Goal: Task Accomplishment & Management: Manage account settings

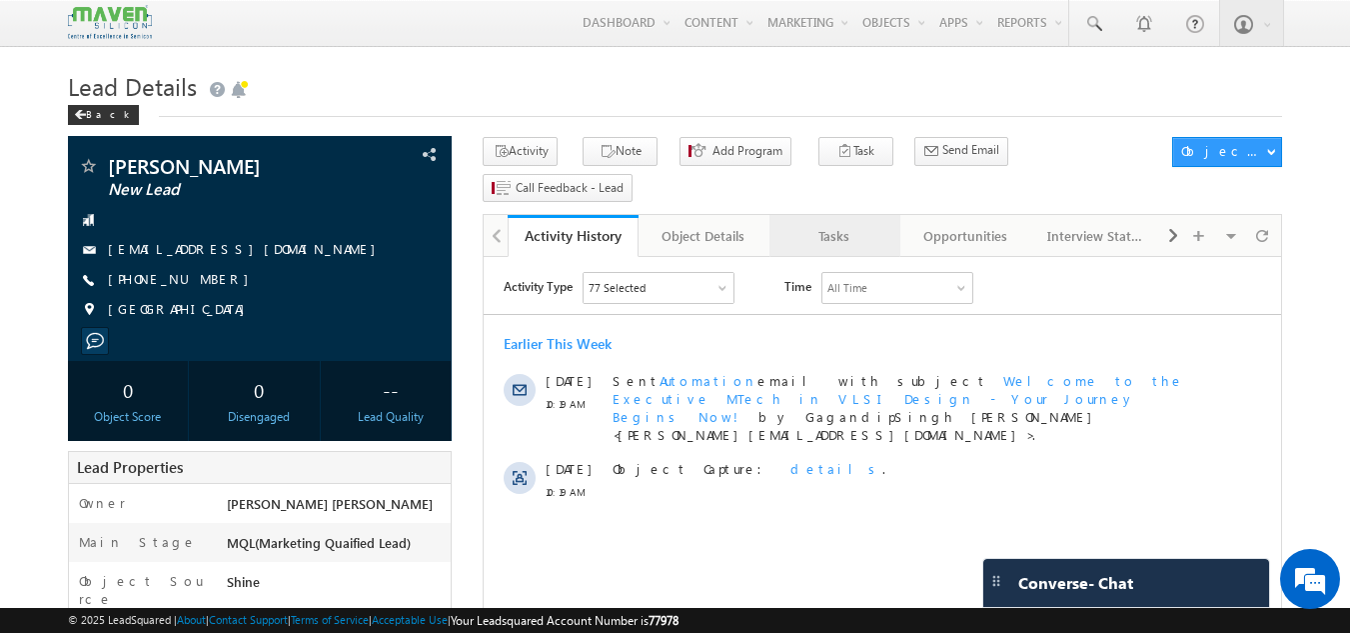
click at [825, 224] on div "Tasks" at bounding box center [834, 236] width 97 height 24
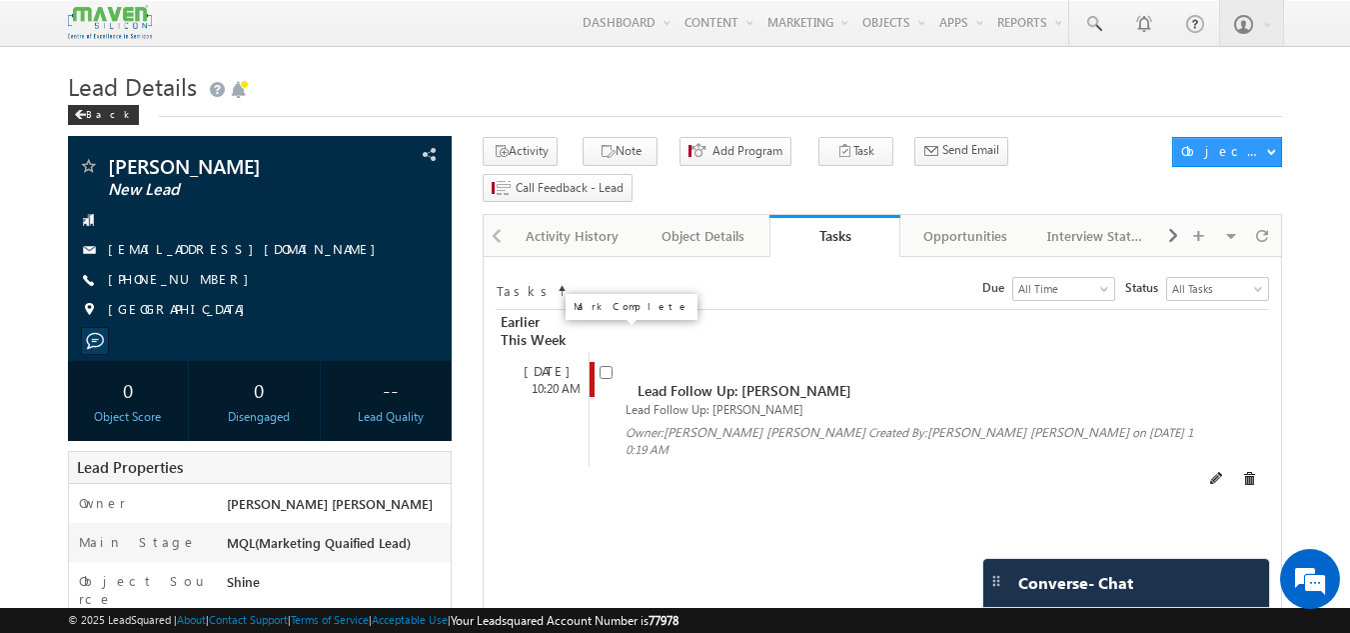
click at [608, 366] on input "checkbox" at bounding box center [606, 372] width 13 height 13
checkbox input "false"
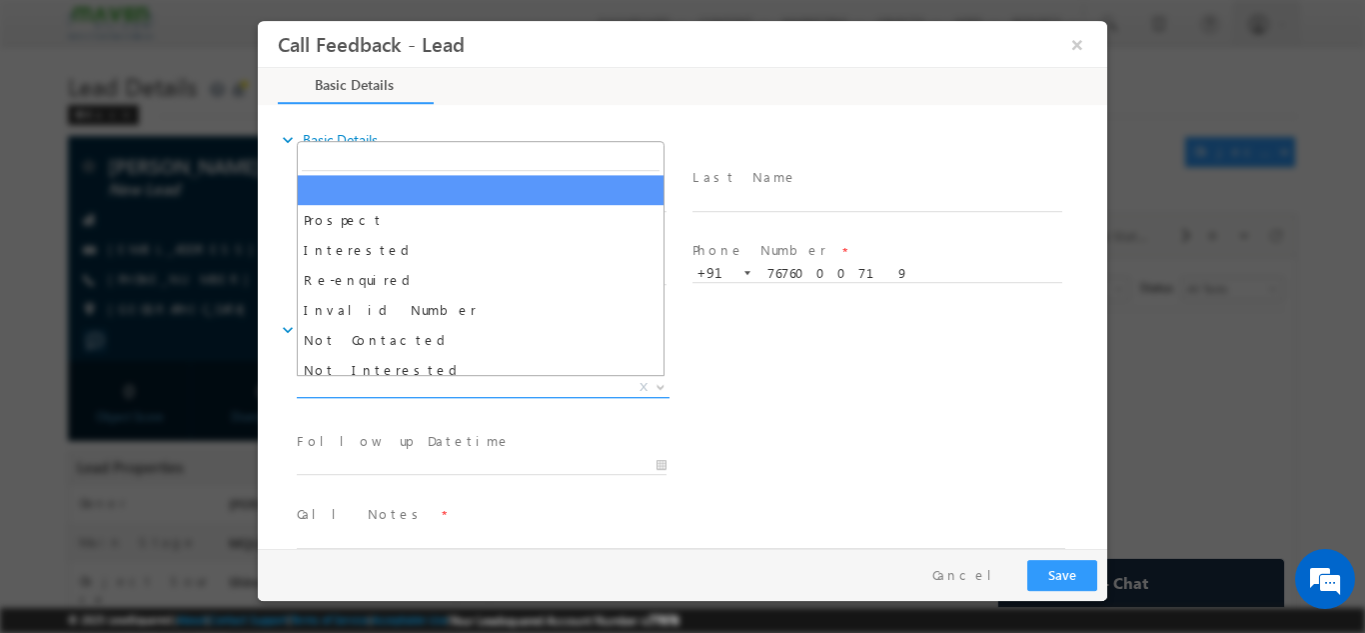
click at [452, 380] on span "X" at bounding box center [483, 387] width 373 height 20
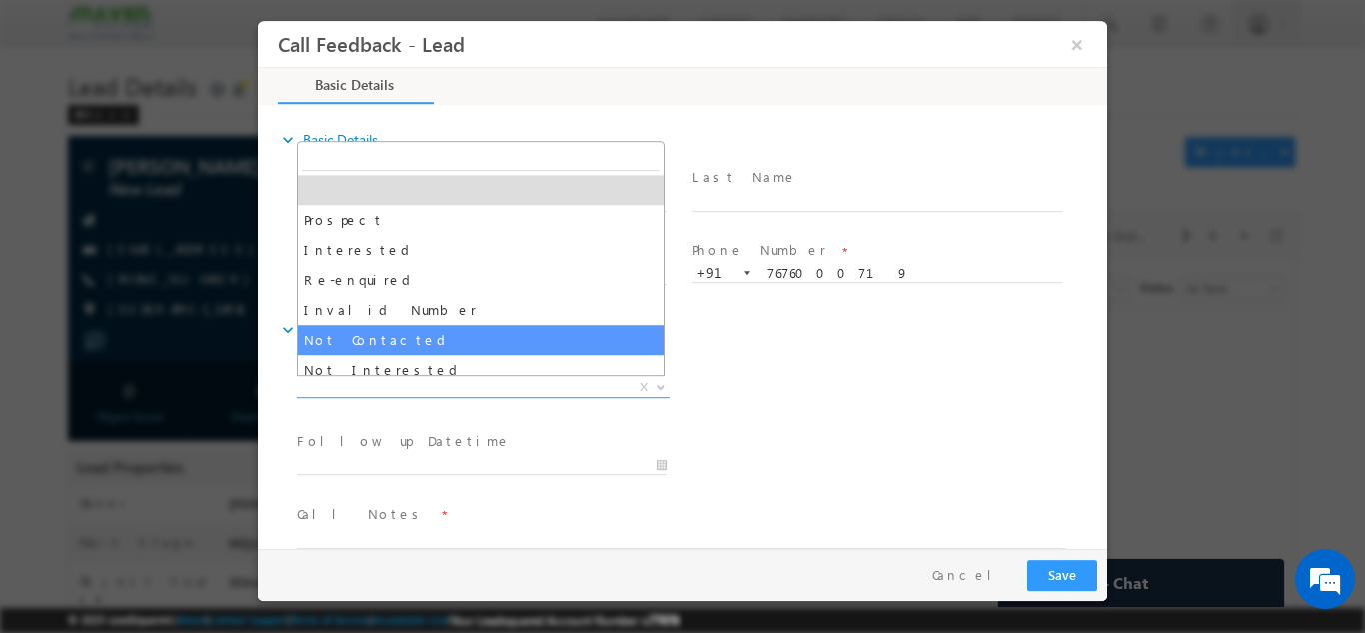
select select "Not Contacted"
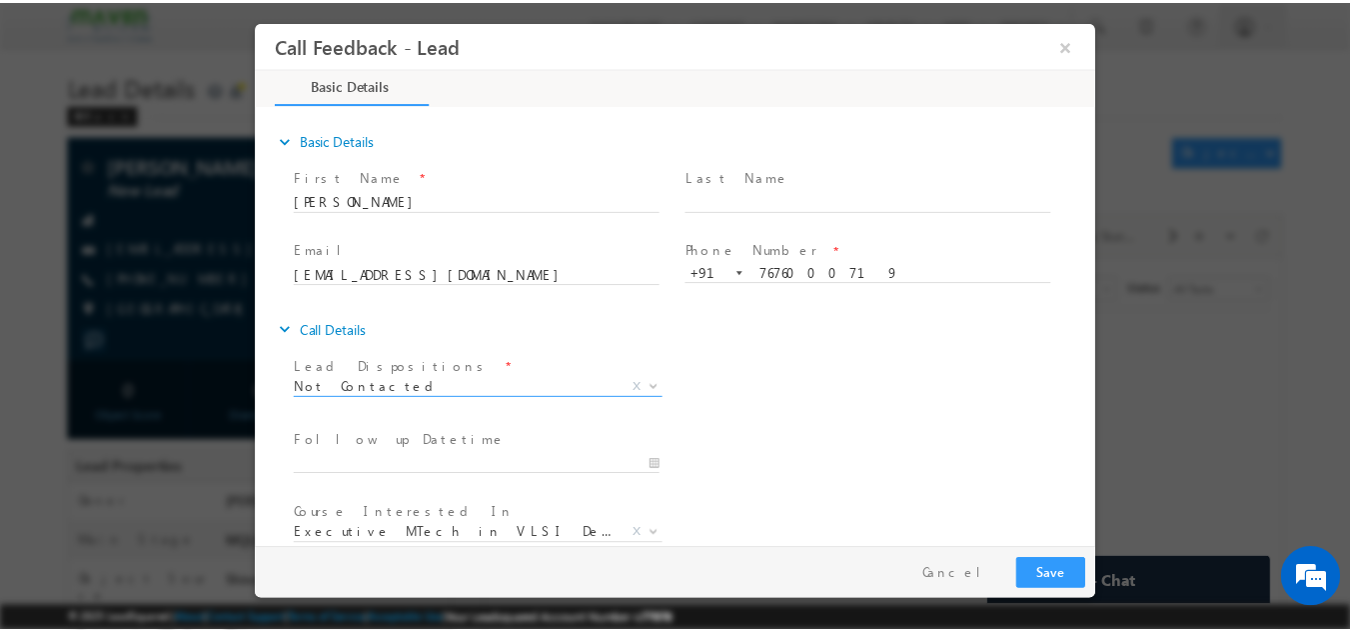
scroll to position [106, 0]
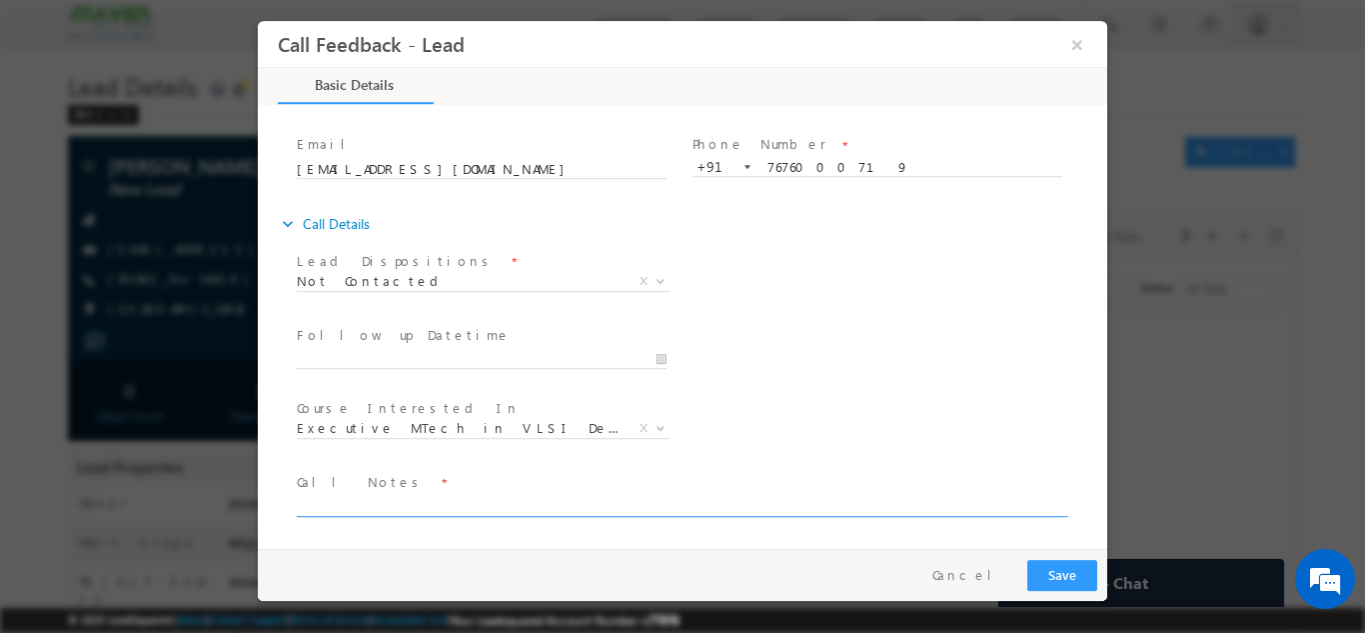
click at [385, 503] on textarea at bounding box center [681, 504] width 769 height 23
type textarea "dnp"
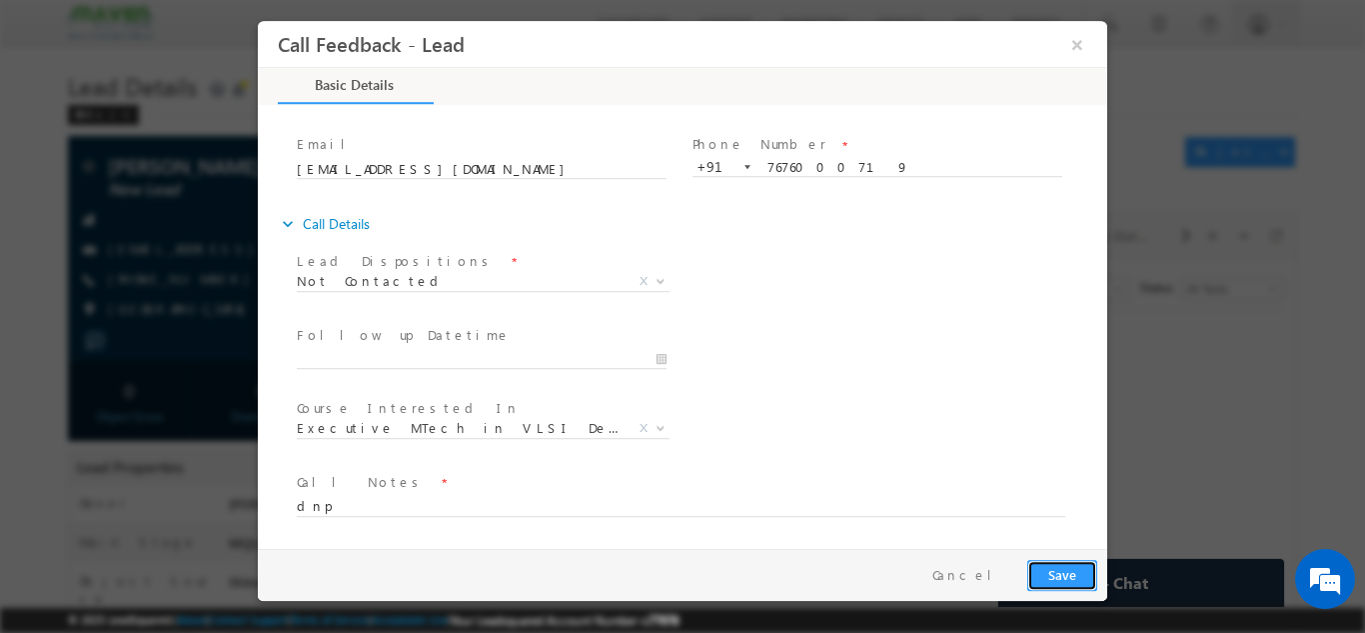
click at [1052, 579] on button "Save" at bounding box center [1062, 574] width 70 height 31
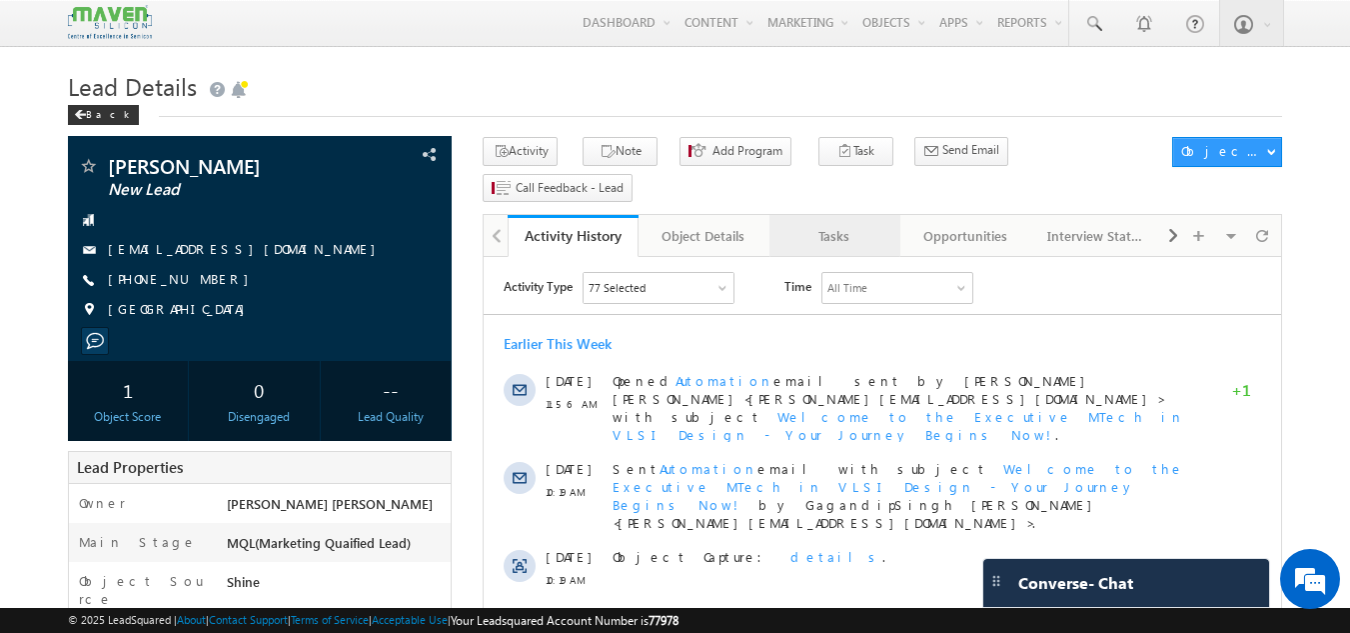
click at [824, 224] on div "Tasks" at bounding box center [834, 236] width 97 height 24
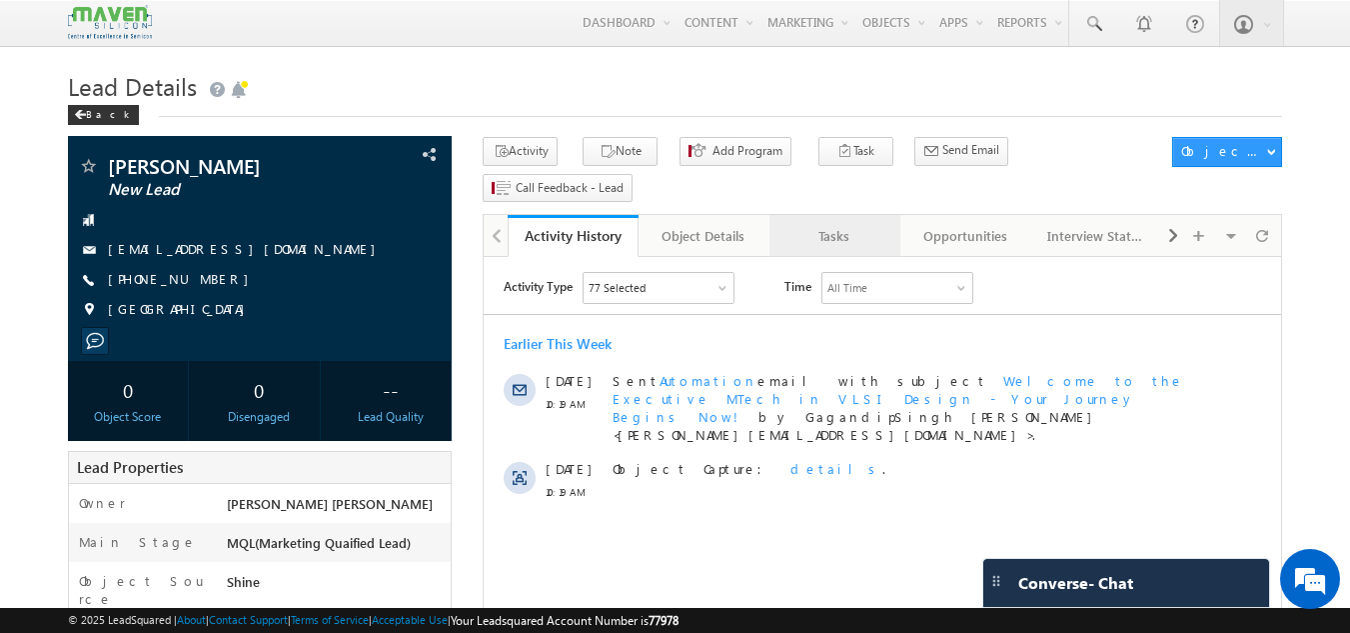
click at [821, 224] on div "Tasks" at bounding box center [834, 236] width 97 height 24
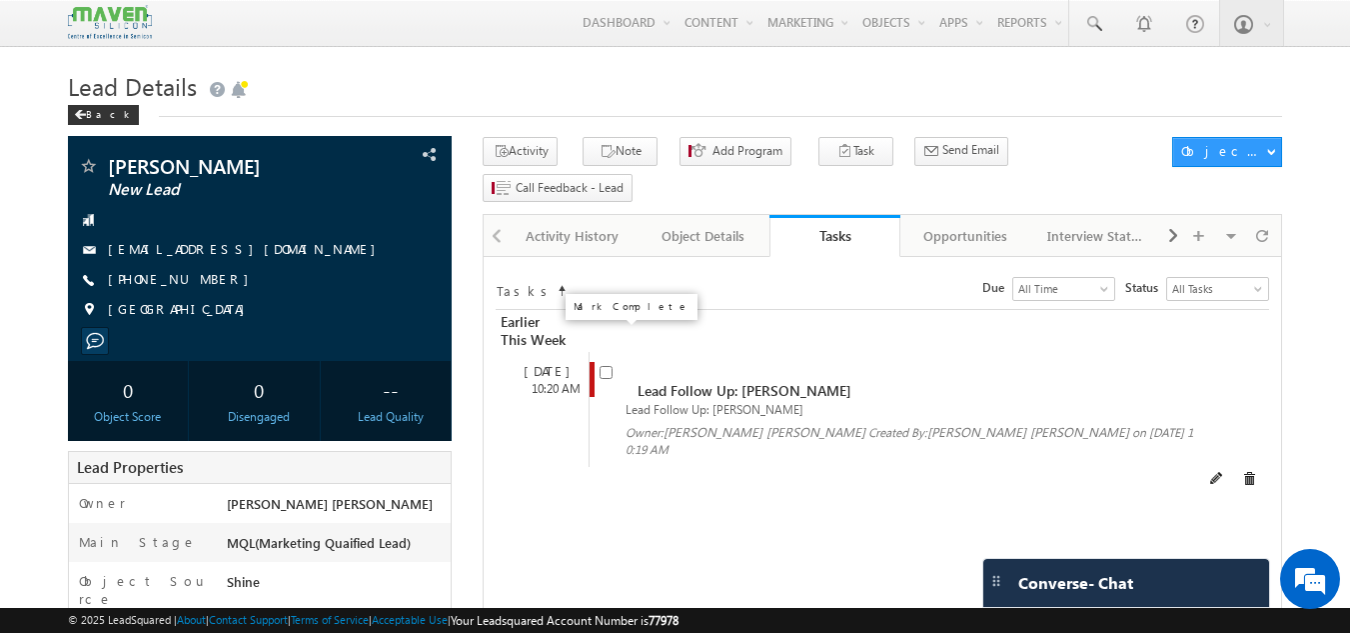
click at [603, 366] on input "checkbox" at bounding box center [606, 372] width 13 height 13
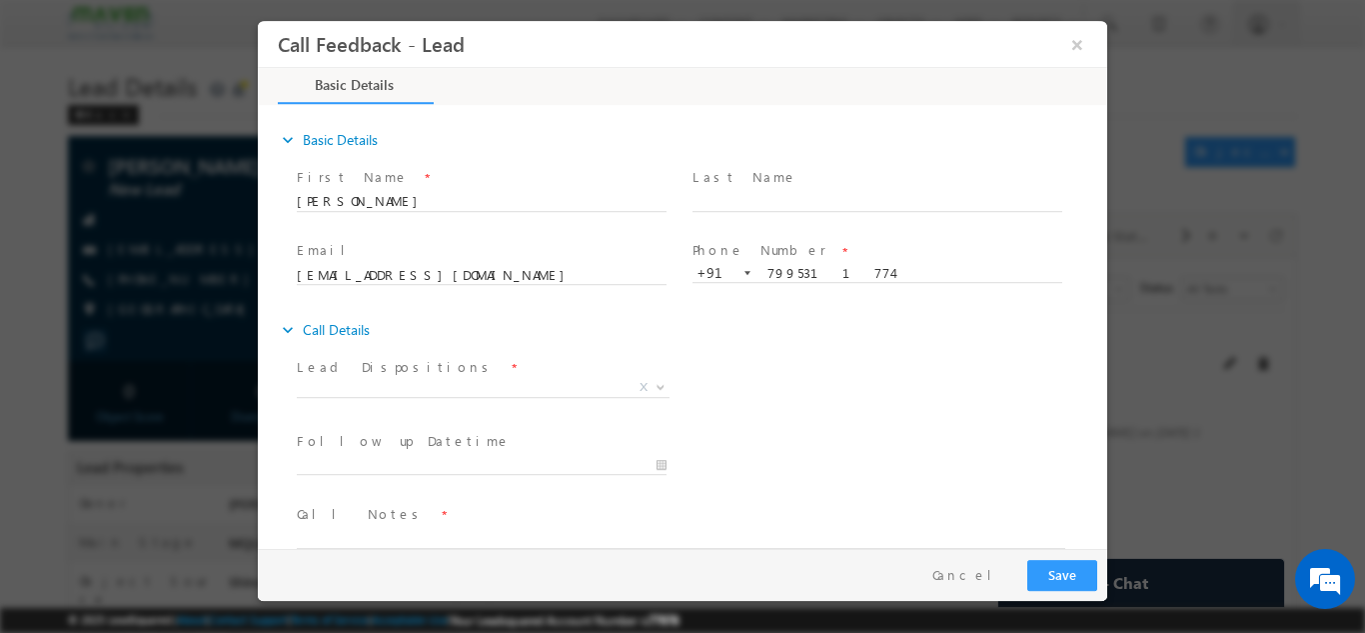
click at [606, 366] on input "checkbox" at bounding box center [612, 372] width 13 height 13
checkbox input "false"
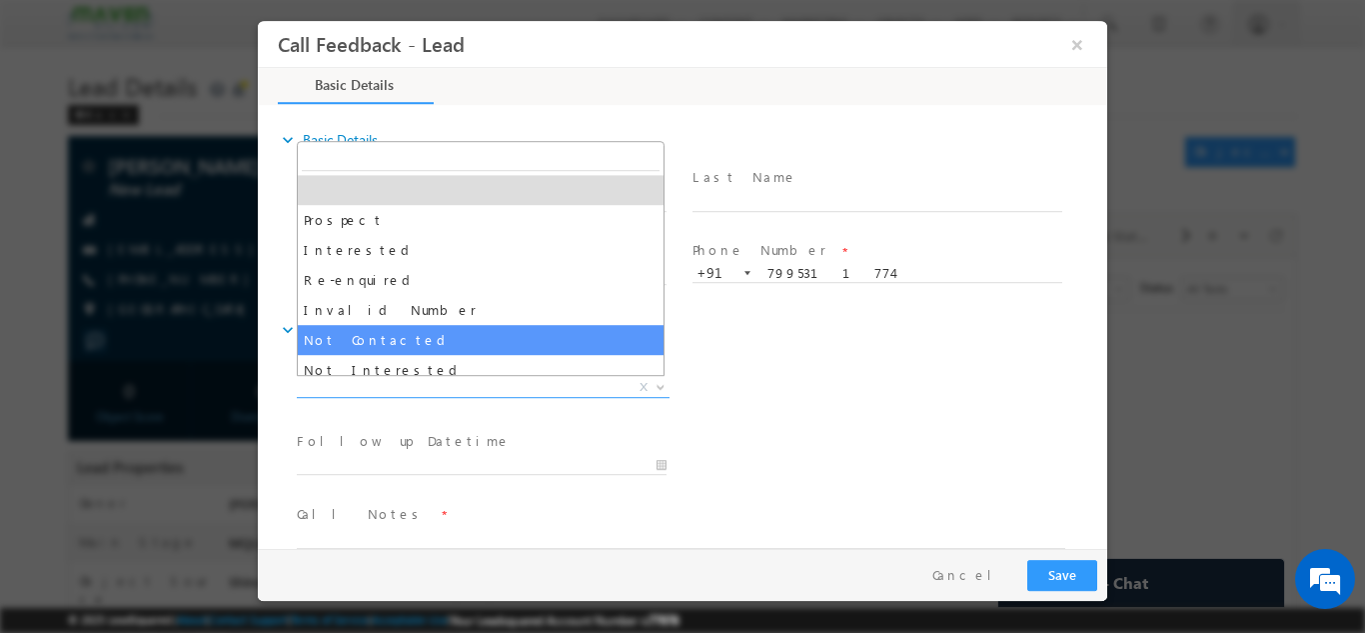
drag, startPoint x: 530, startPoint y: 395, endPoint x: 512, endPoint y: 318, distance: 79.0
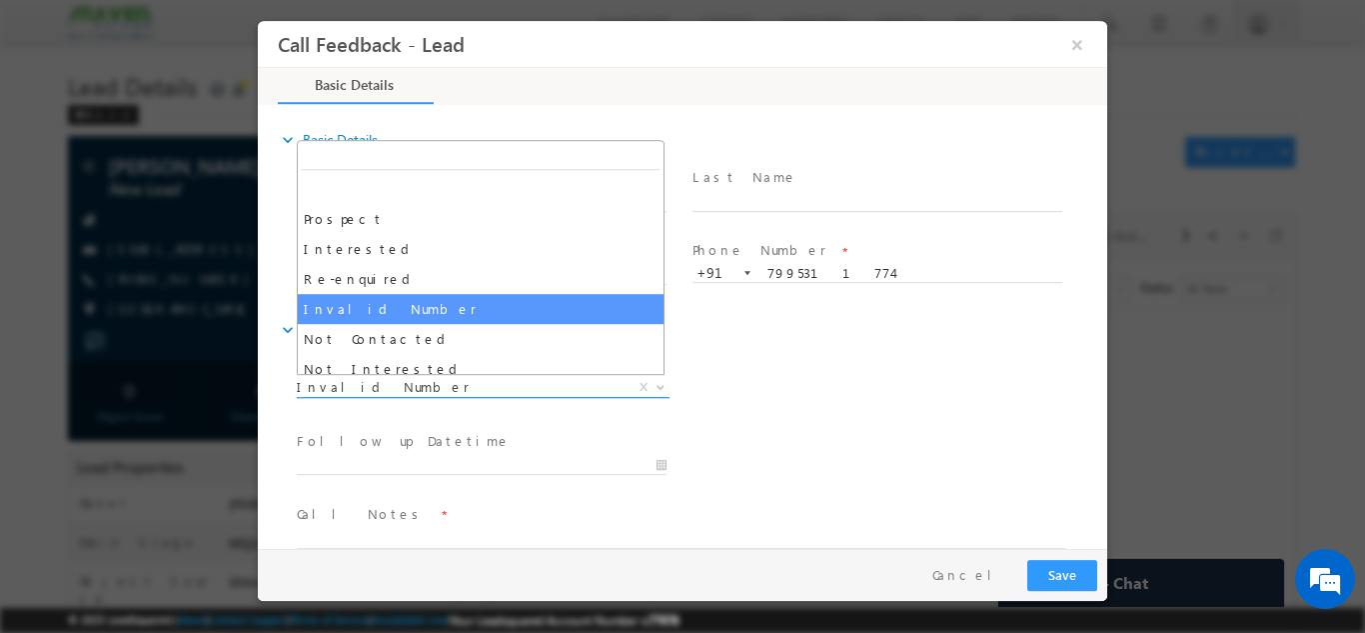
click at [495, 388] on span "Invalid Number" at bounding box center [459, 386] width 325 height 18
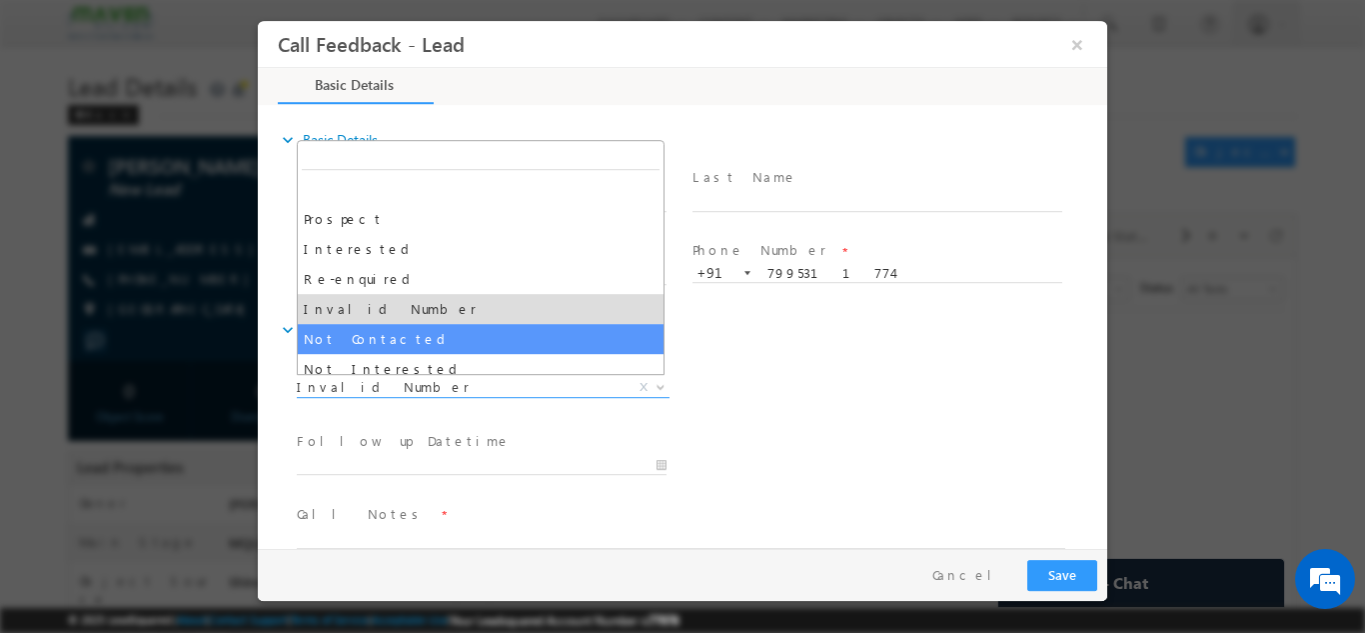
select select "Not Contacted"
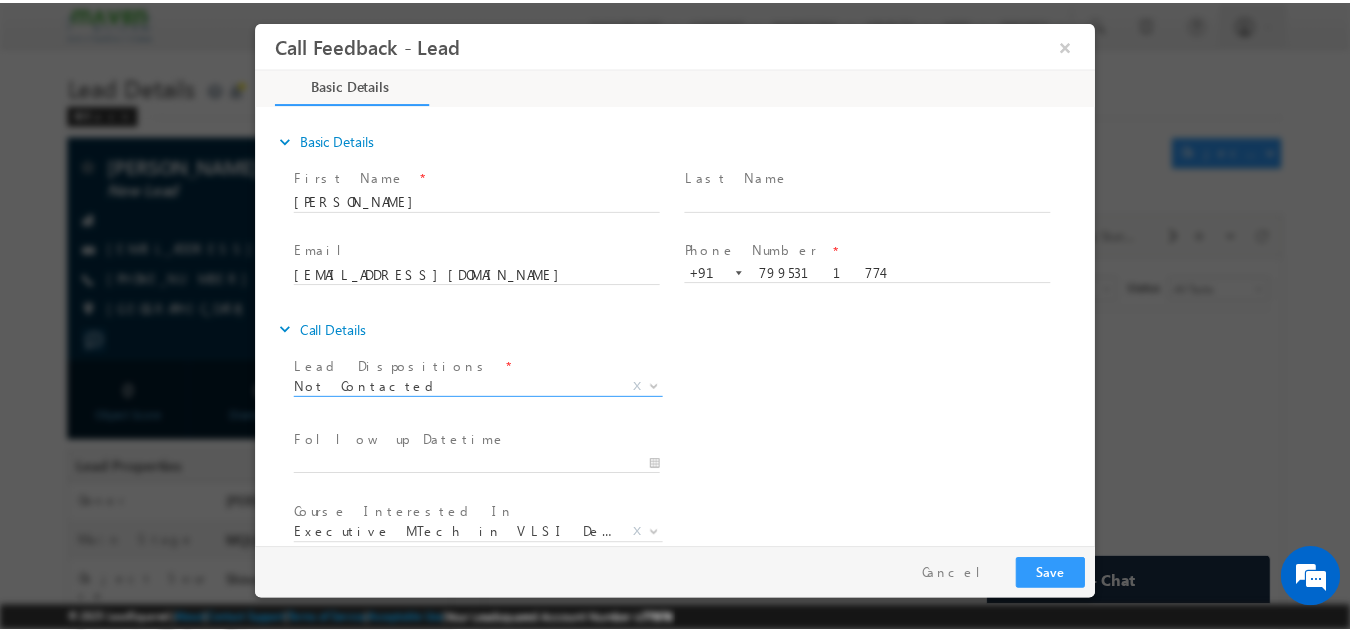
scroll to position [106, 0]
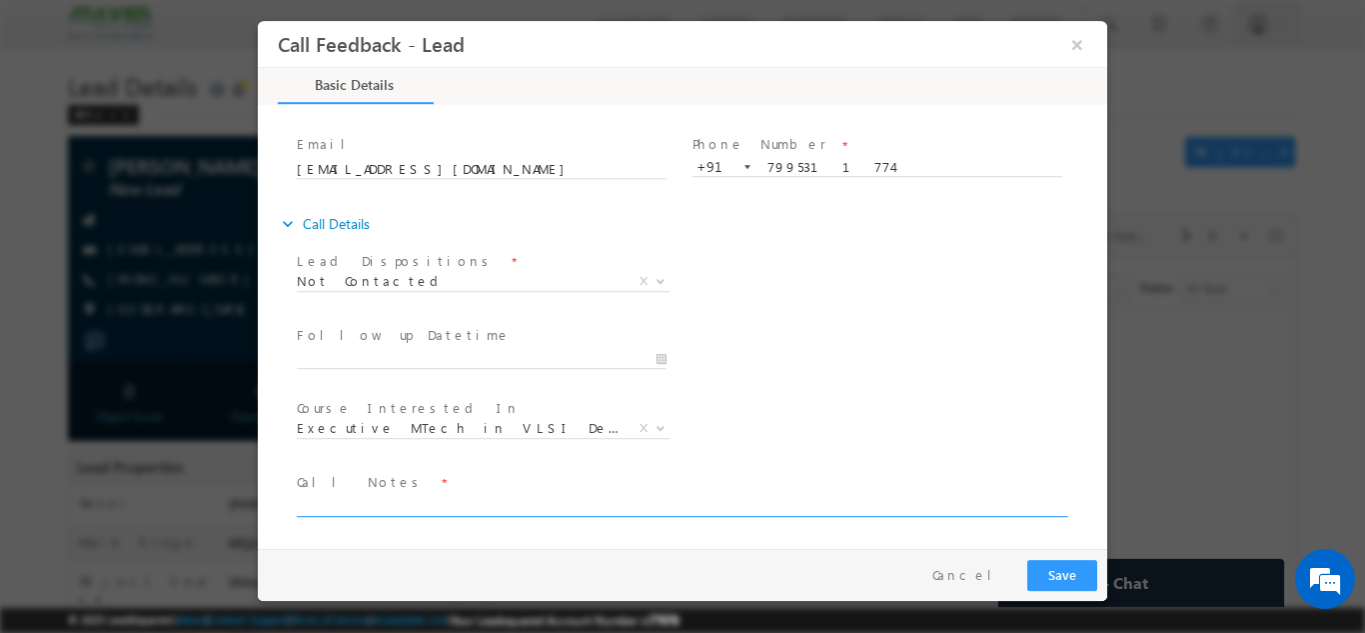
click at [451, 496] on textarea at bounding box center [681, 504] width 769 height 23
type textarea "dnp"
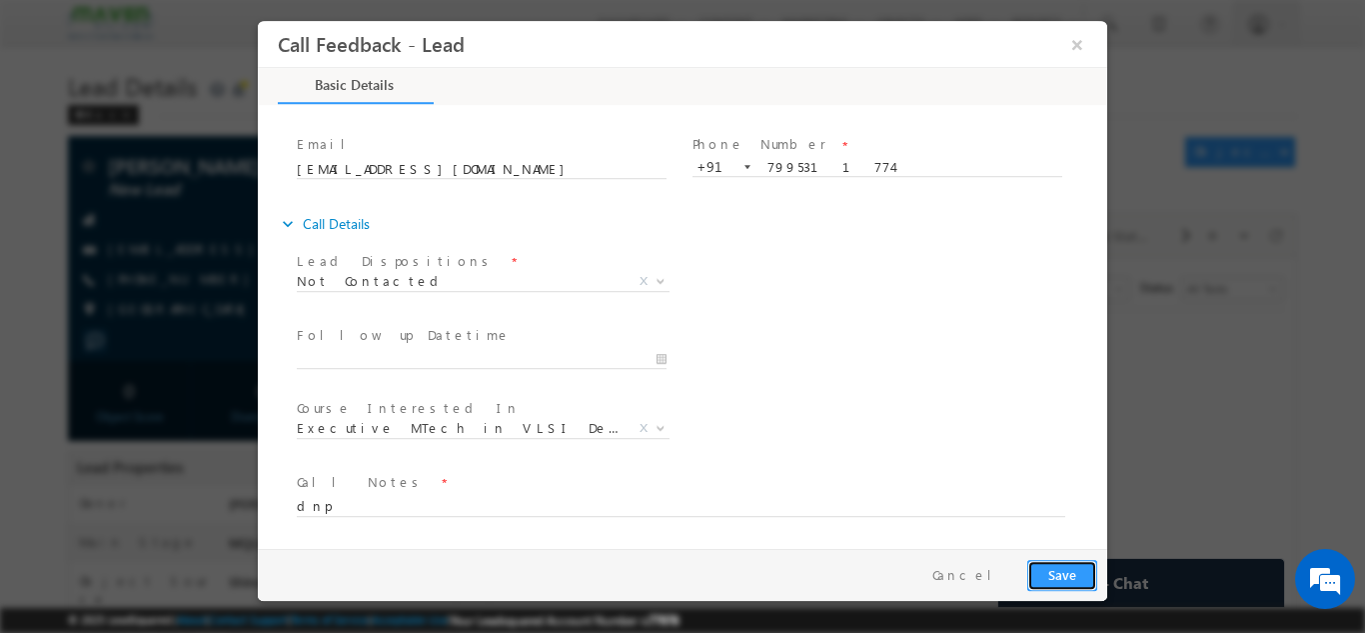
click at [1070, 578] on button "Save" at bounding box center [1062, 574] width 70 height 31
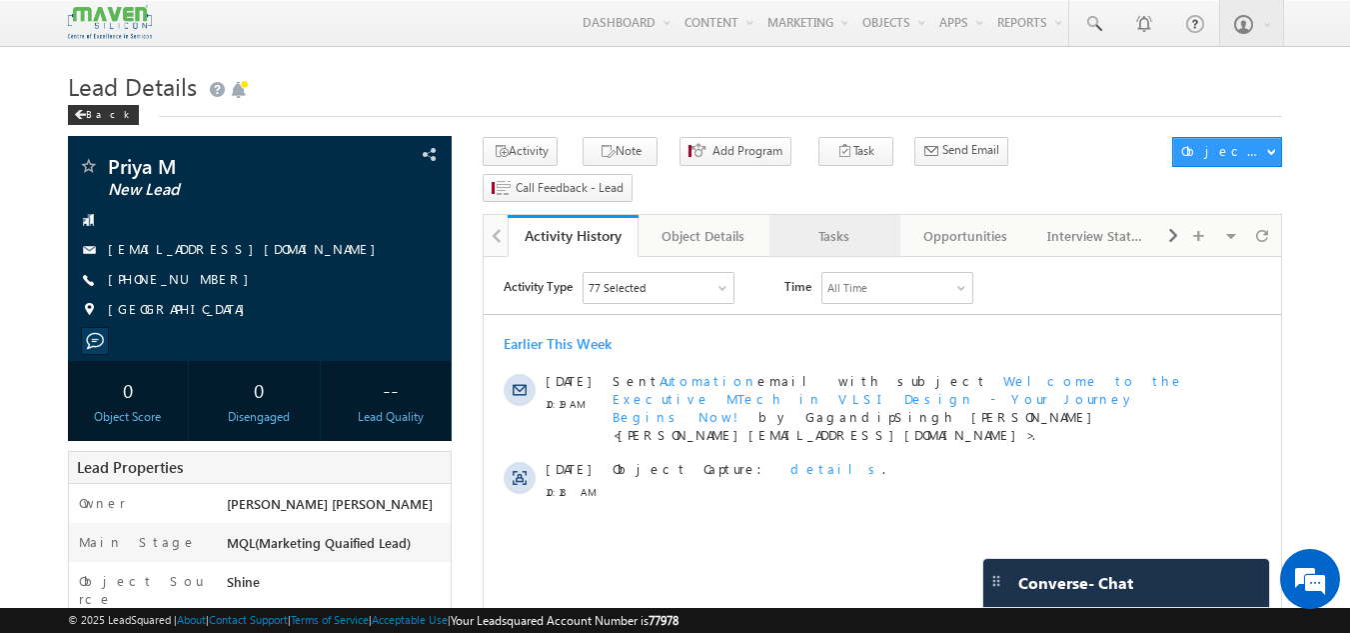
click at [856, 224] on div "Tasks" at bounding box center [834, 236] width 97 height 24
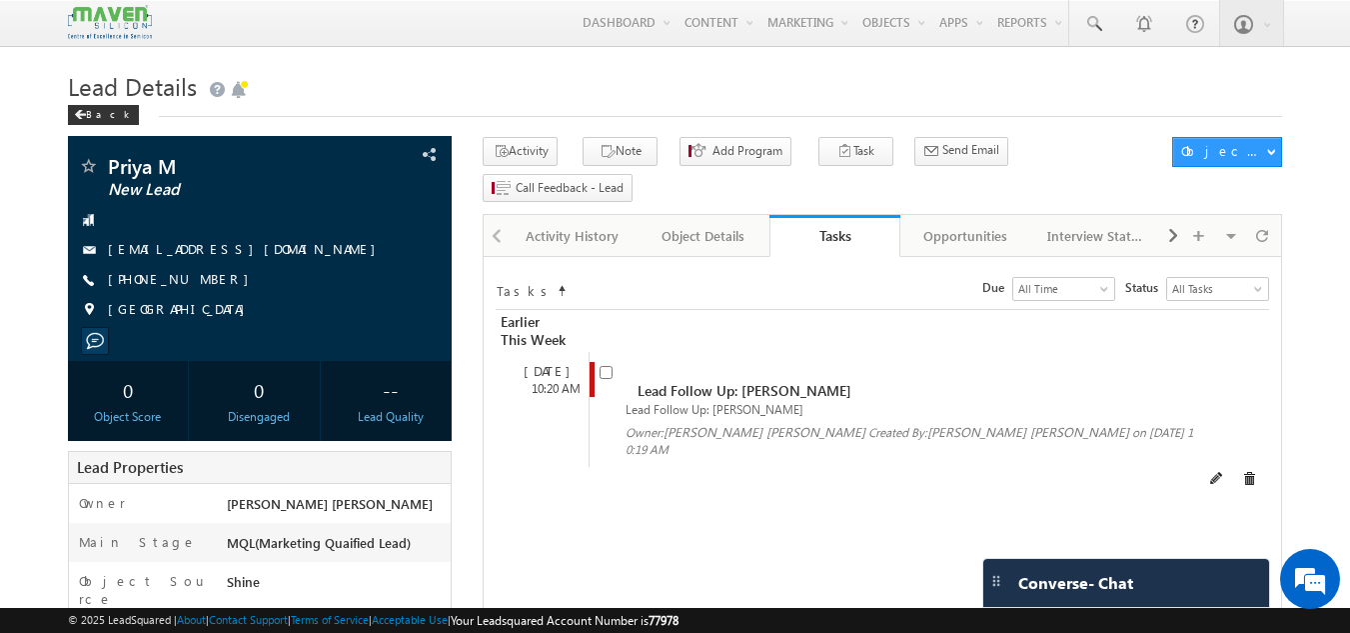
click at [610, 366] on input "checkbox" at bounding box center [606, 372] width 13 height 13
checkbox input "false"
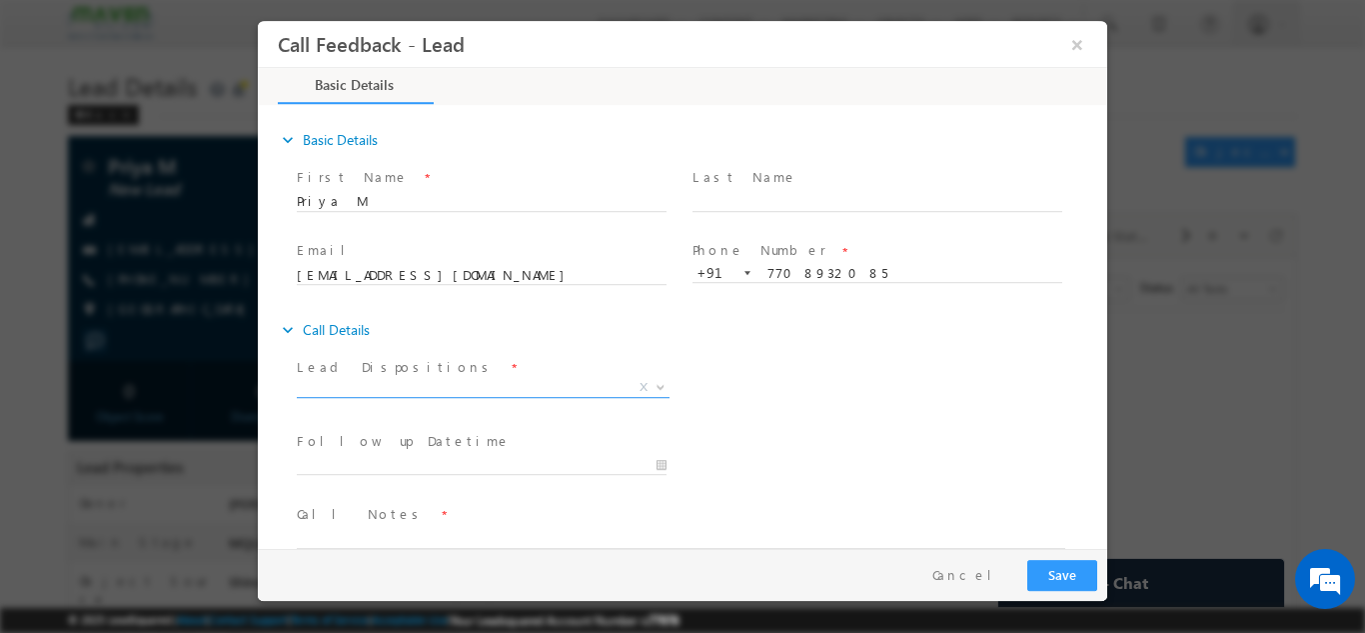
click at [390, 378] on span "X" at bounding box center [483, 387] width 373 height 20
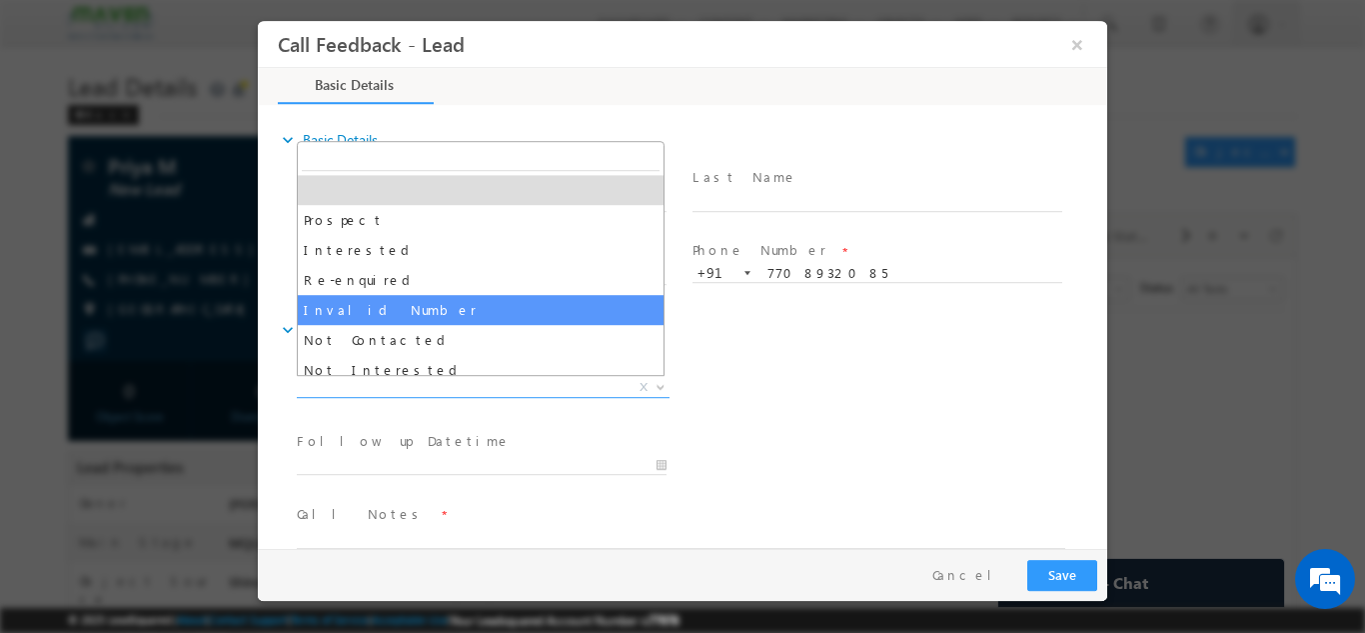
select select "Invalid Number"
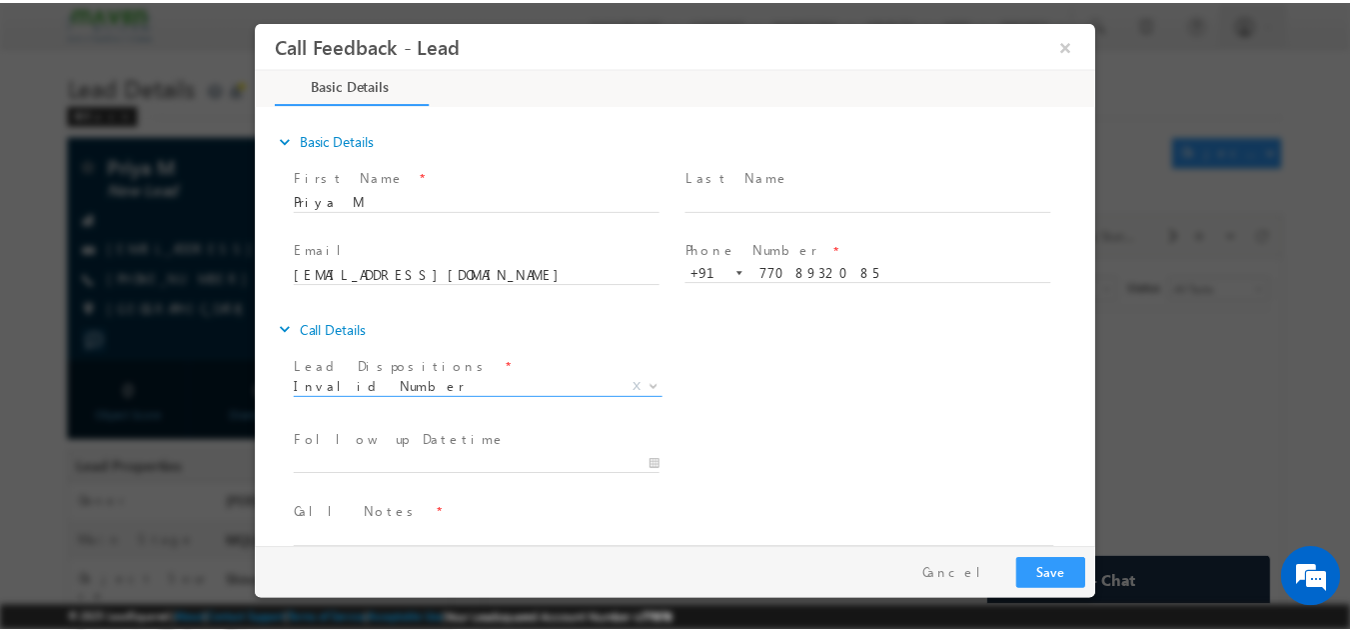
scroll to position [32, 0]
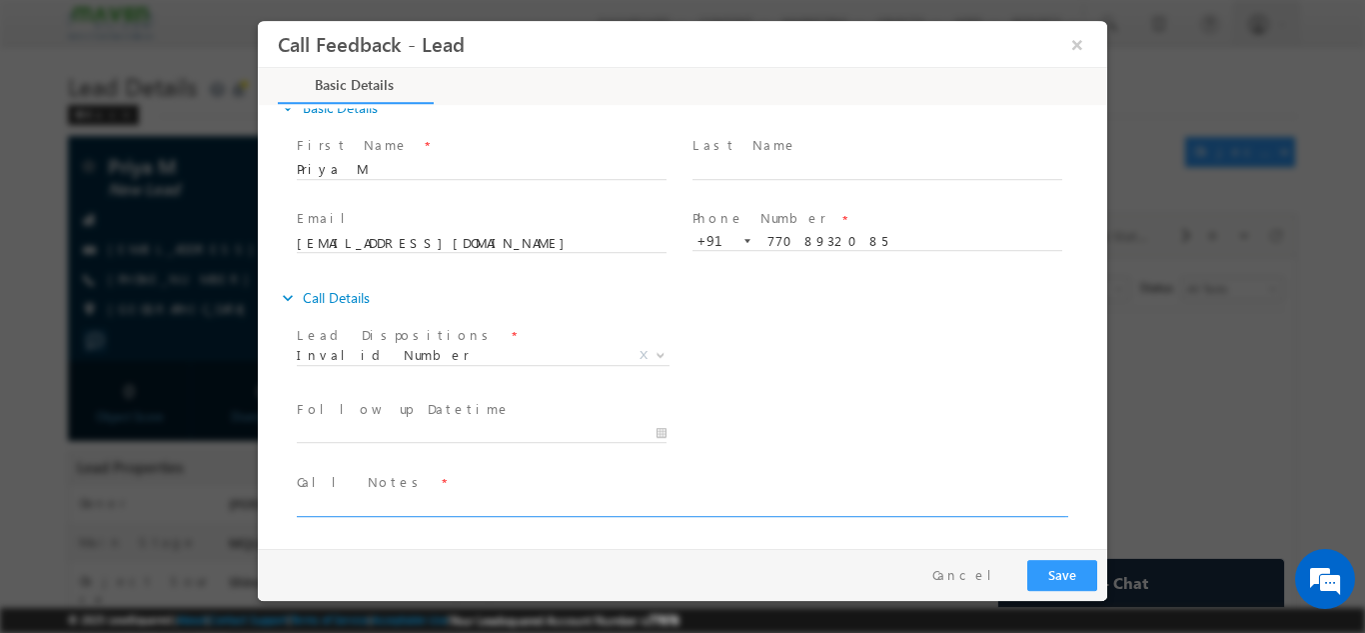
click at [441, 501] on textarea at bounding box center [681, 504] width 769 height 23
type textarea "no incoming"
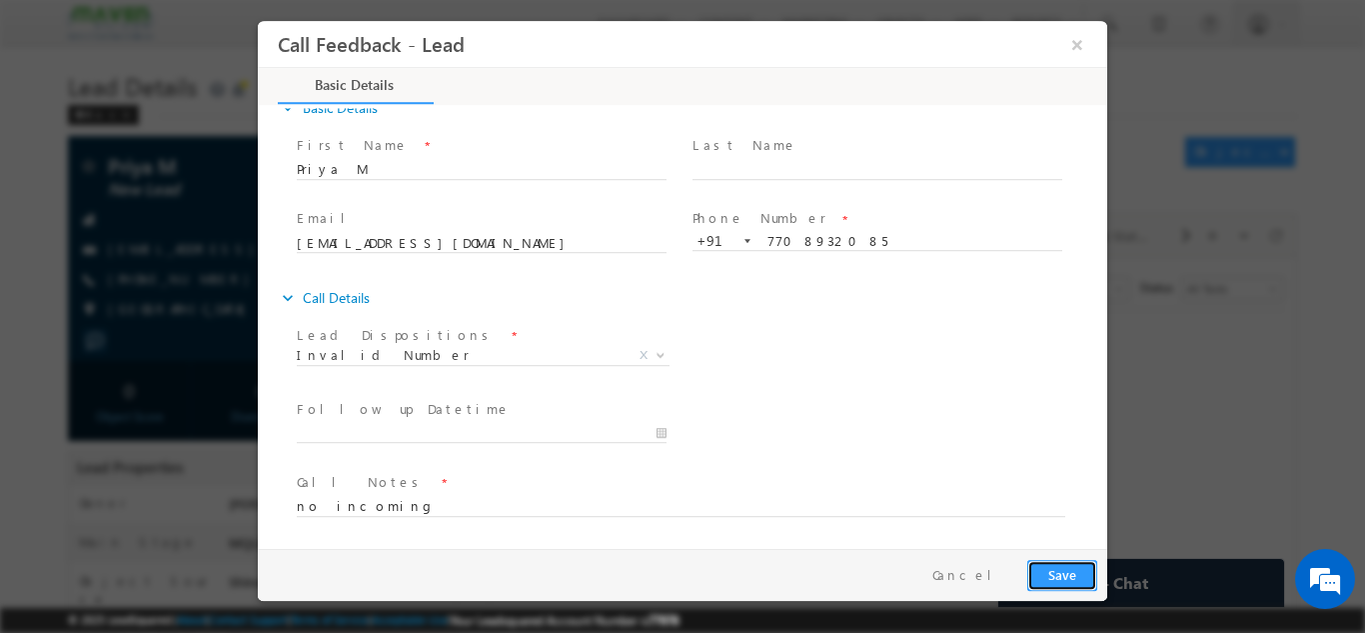
click at [1074, 579] on button "Save" at bounding box center [1062, 574] width 70 height 31
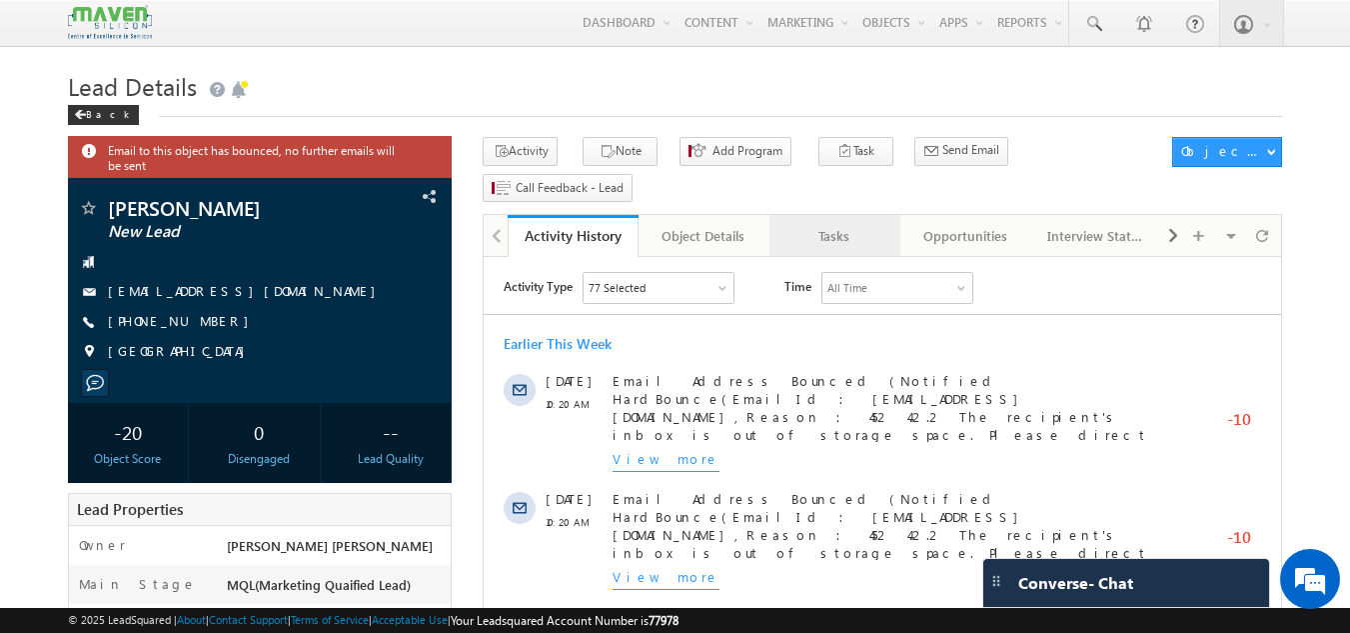
click at [855, 224] on div "Tasks" at bounding box center [834, 236] width 97 height 24
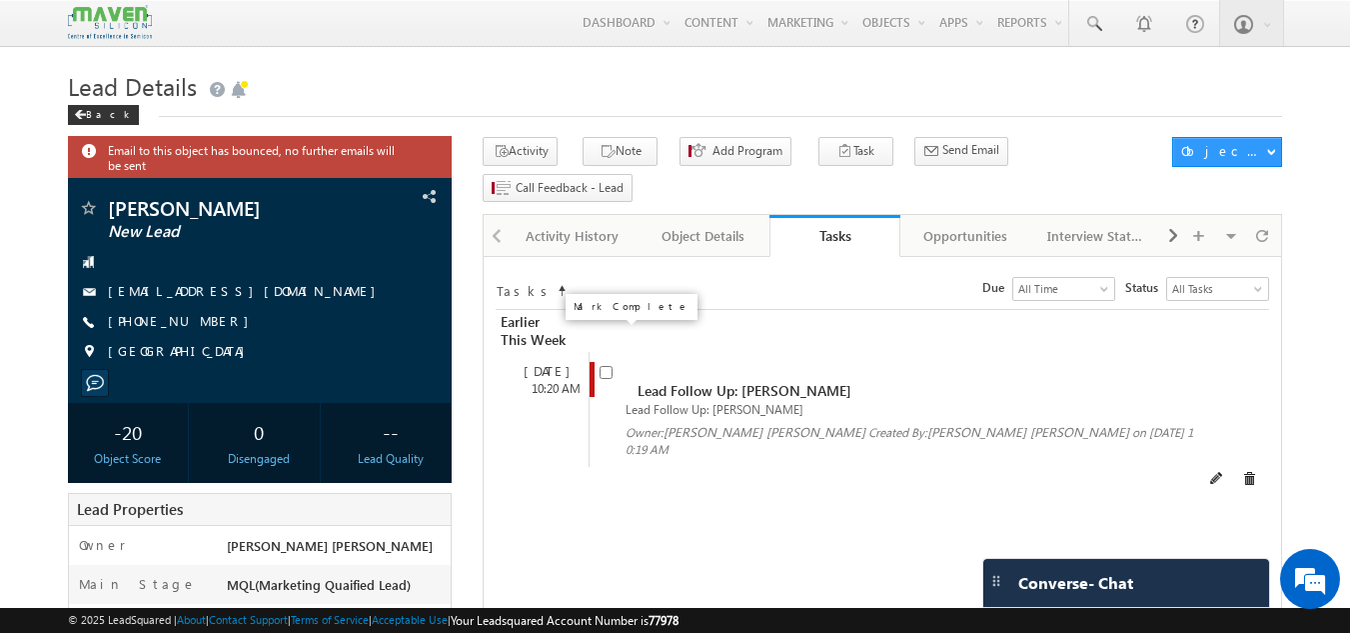
click at [610, 366] on input "checkbox" at bounding box center [606, 372] width 13 height 13
checkbox input "false"
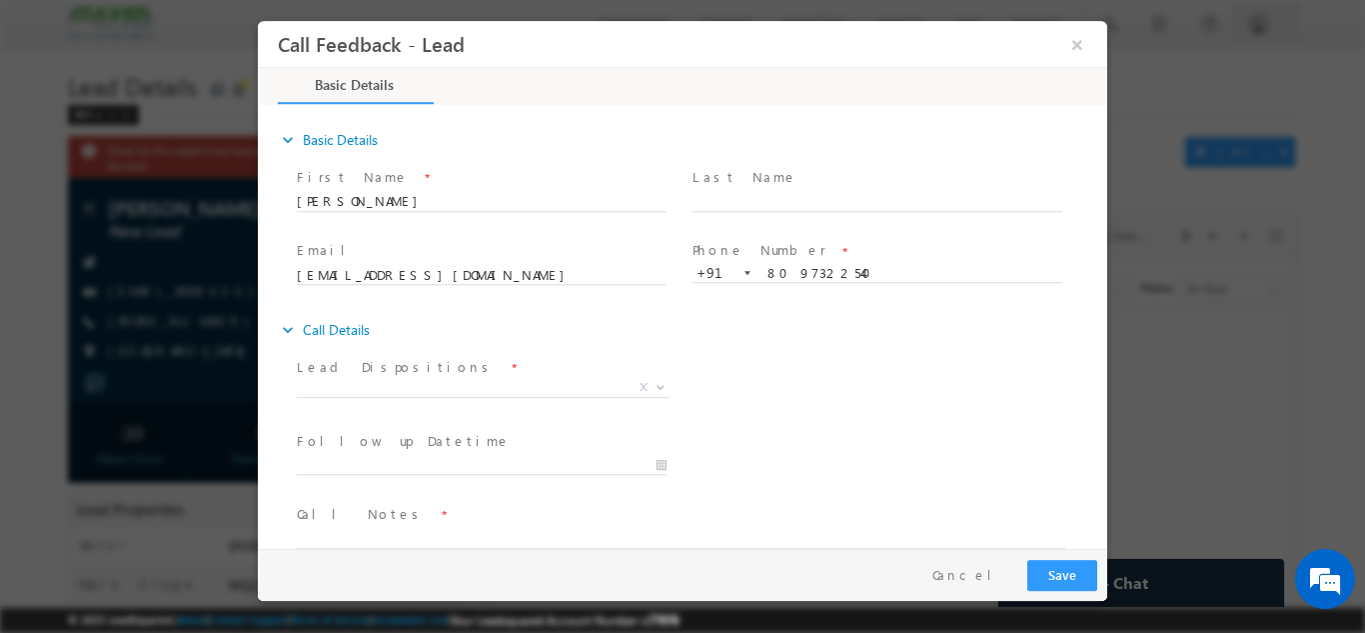
scroll to position [32, 0]
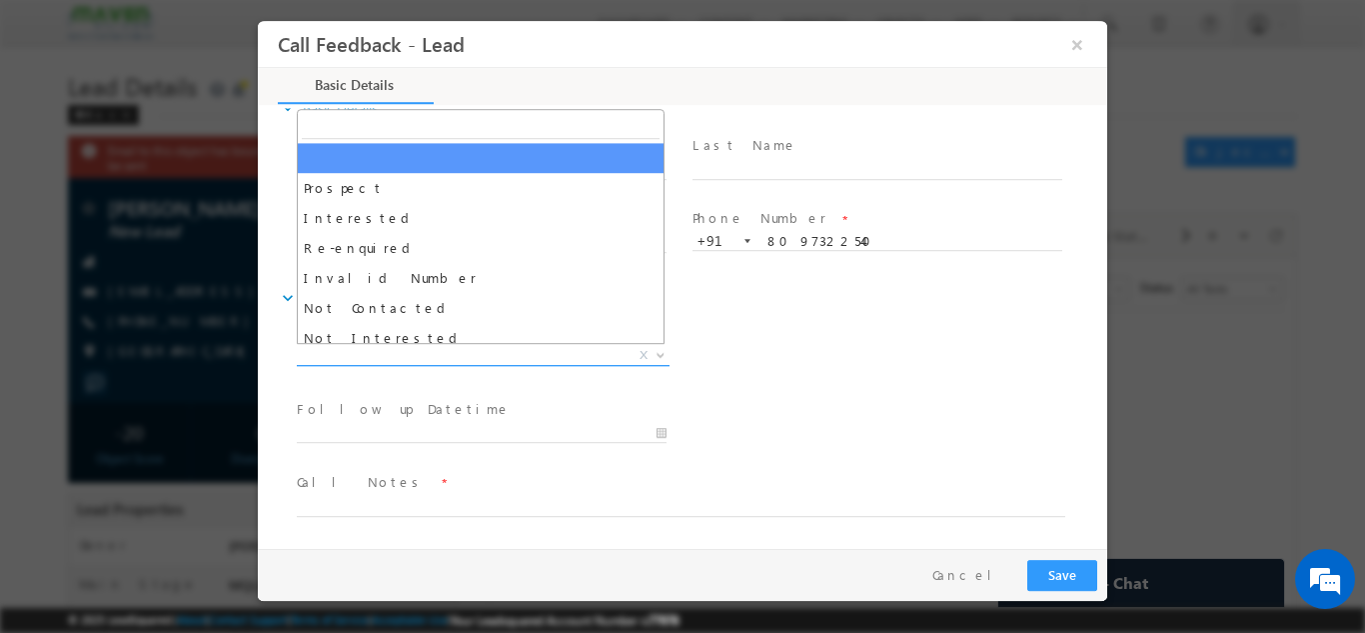
click at [548, 348] on span "X" at bounding box center [483, 355] width 373 height 20
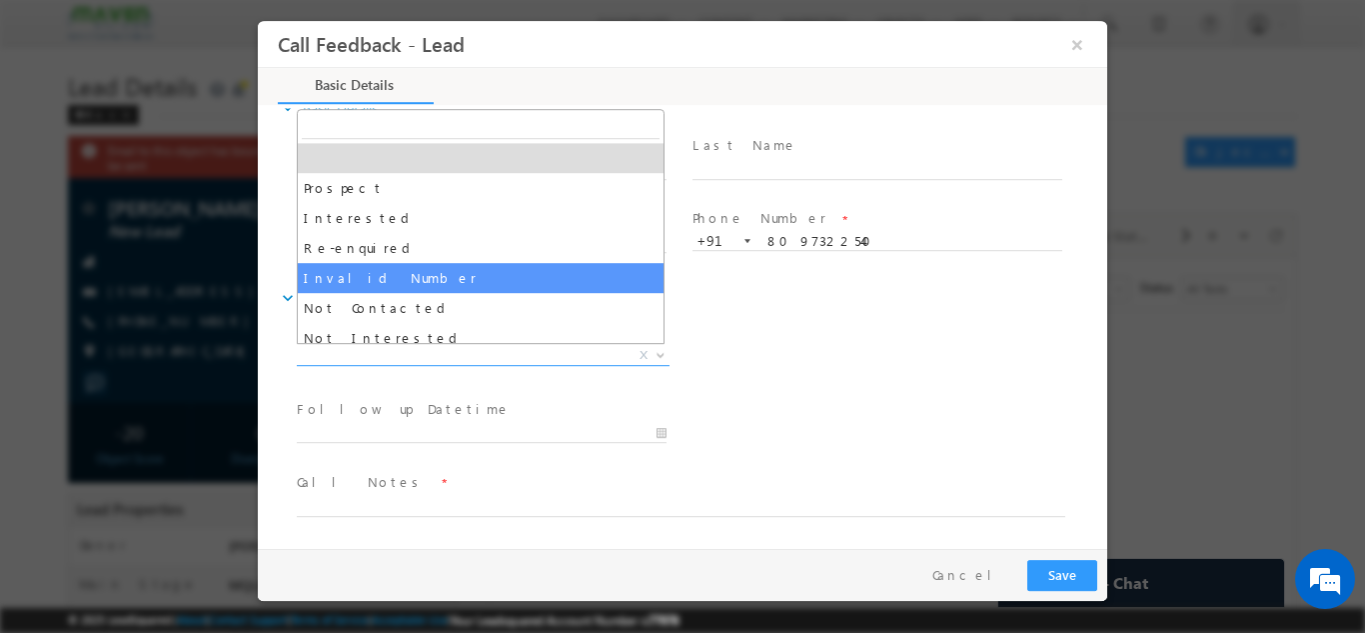
select select "Invalid Number"
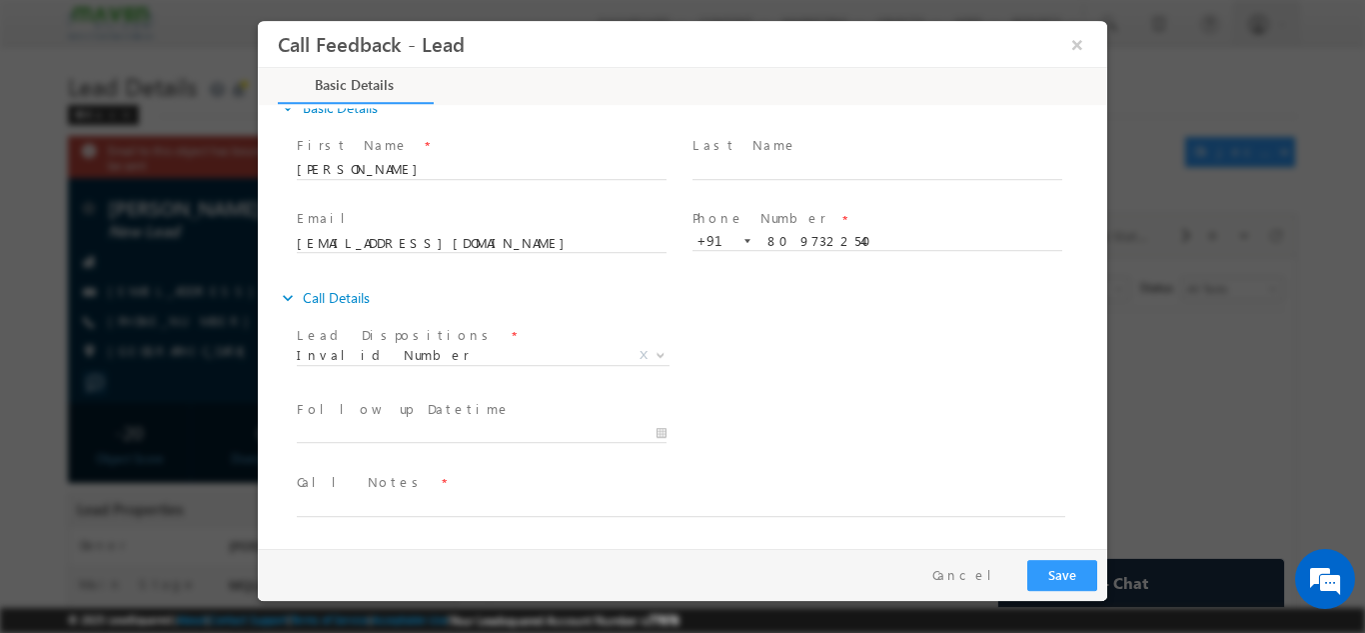
click at [520, 285] on div "expand_more Call Details" at bounding box center [693, 297] width 830 height 36
click at [465, 507] on textarea at bounding box center [681, 504] width 769 height 23
type textarea "invalid number"
click at [1078, 570] on button "Save" at bounding box center [1062, 574] width 70 height 31
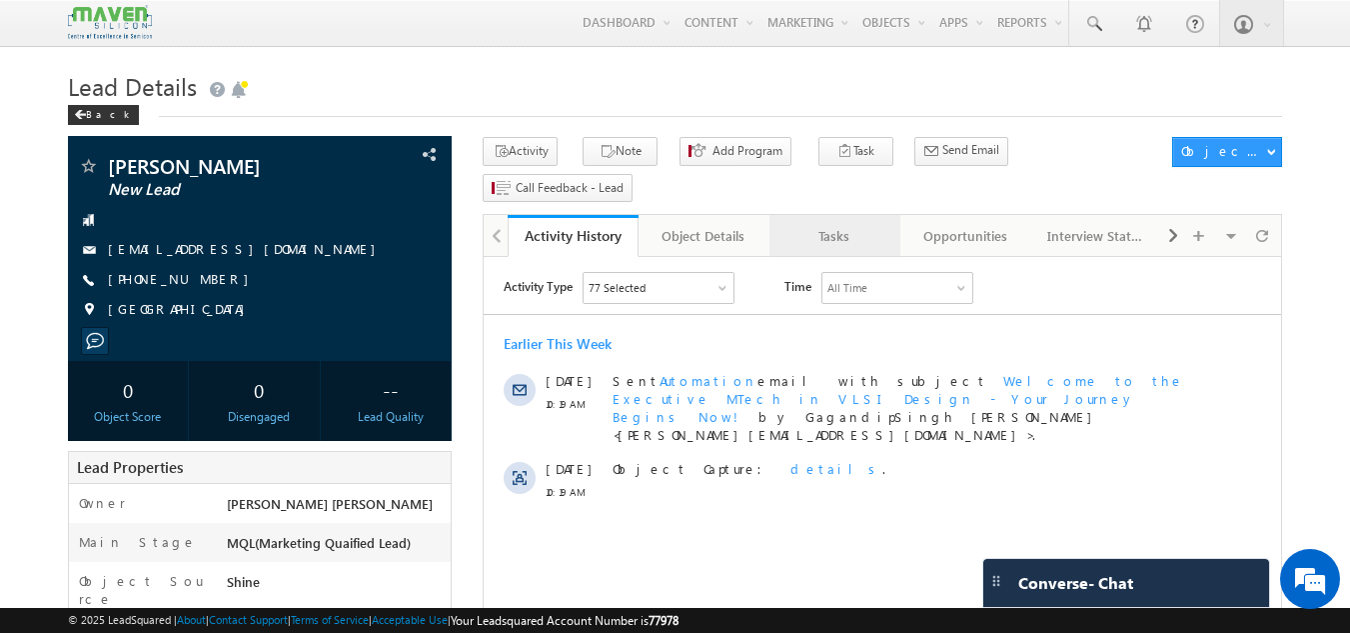
click at [821, 224] on div "Tasks" at bounding box center [834, 236] width 97 height 24
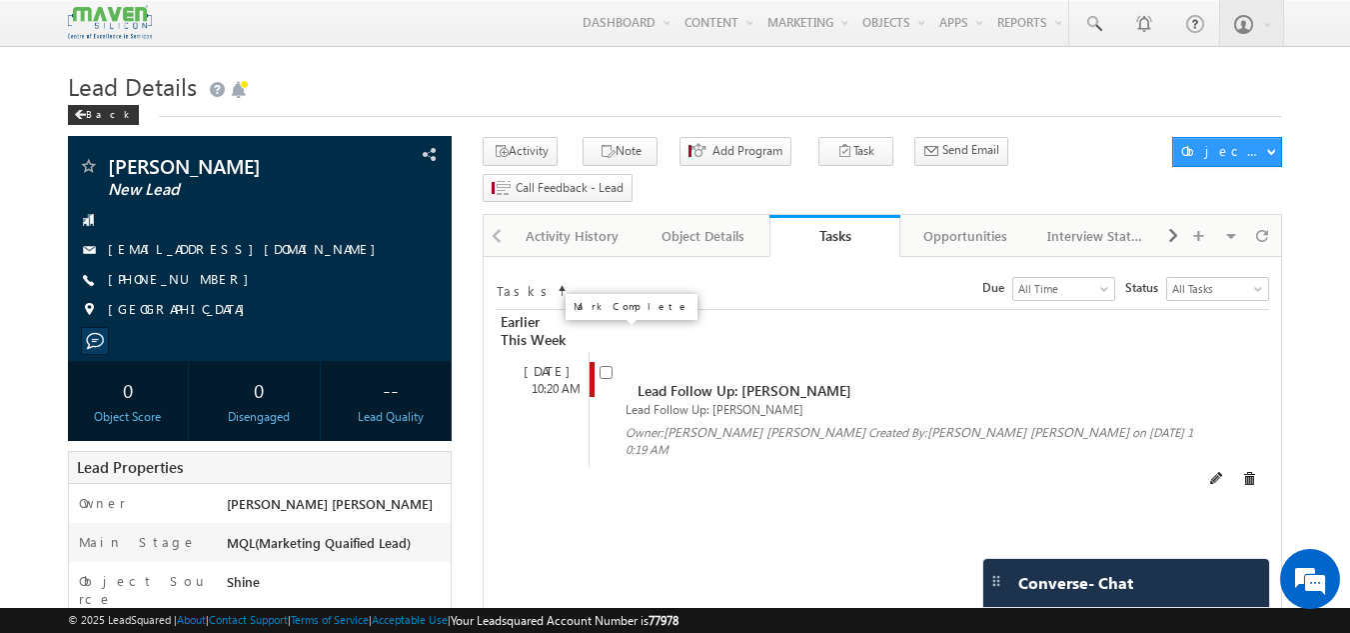
click at [605, 366] on input "checkbox" at bounding box center [606, 372] width 13 height 13
checkbox input "false"
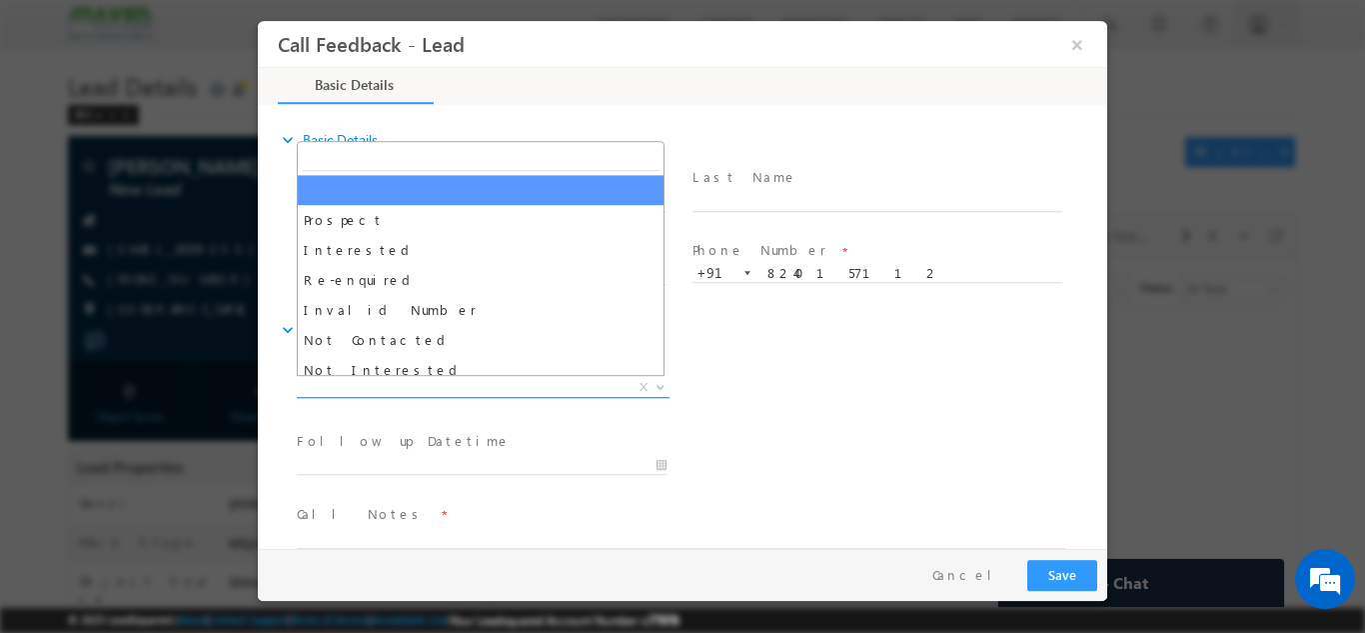
click at [416, 386] on span "X" at bounding box center [483, 387] width 373 height 20
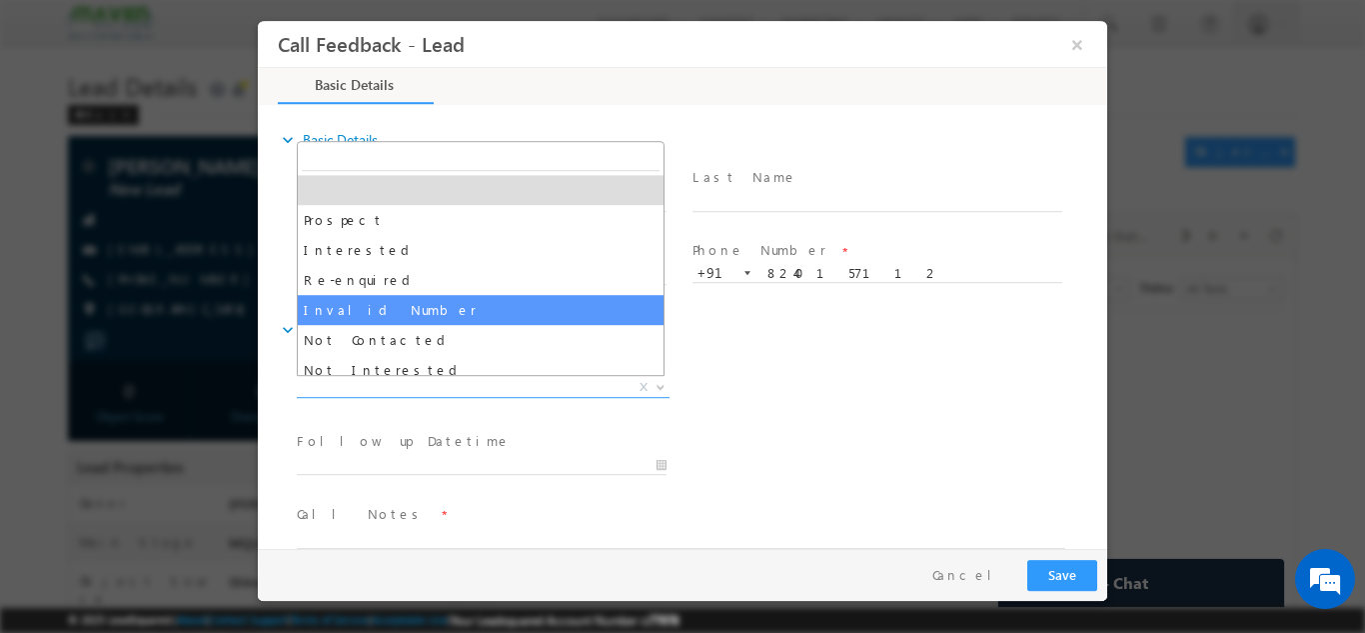
select select "Invalid Number"
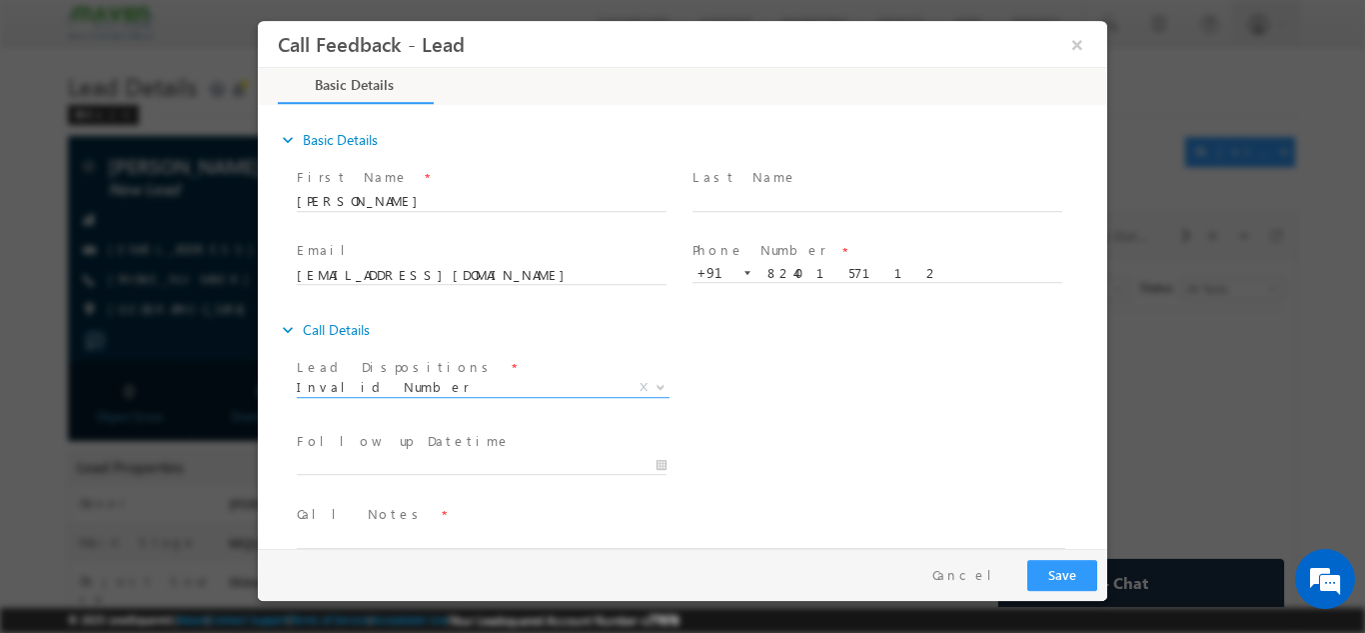
scroll to position [32, 0]
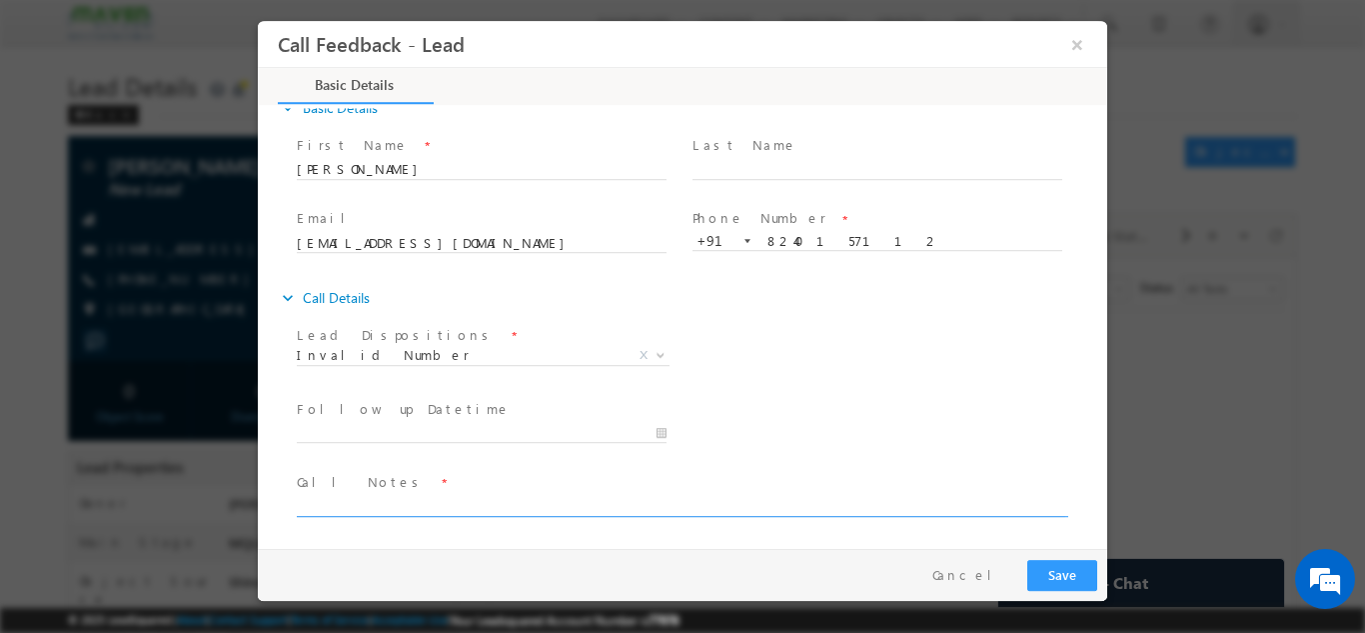
click at [425, 505] on textarea at bounding box center [681, 504] width 769 height 23
type textarea "invalid number"
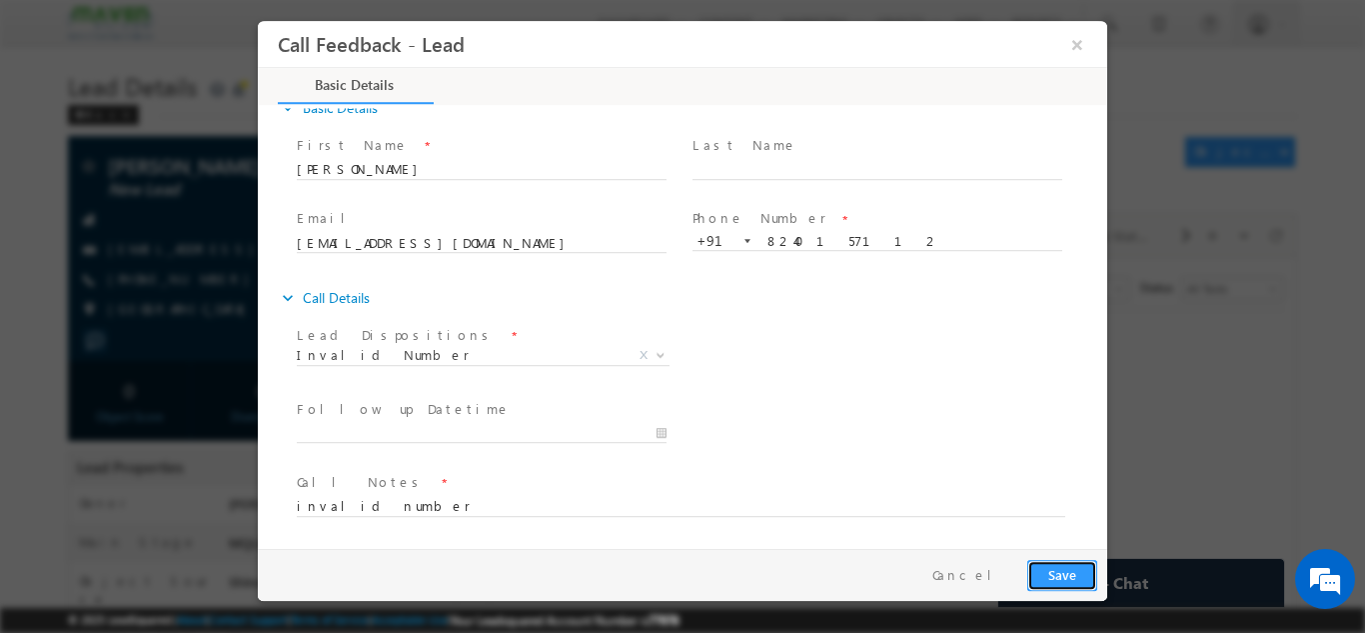
click at [1052, 587] on button "Save" at bounding box center [1062, 574] width 70 height 31
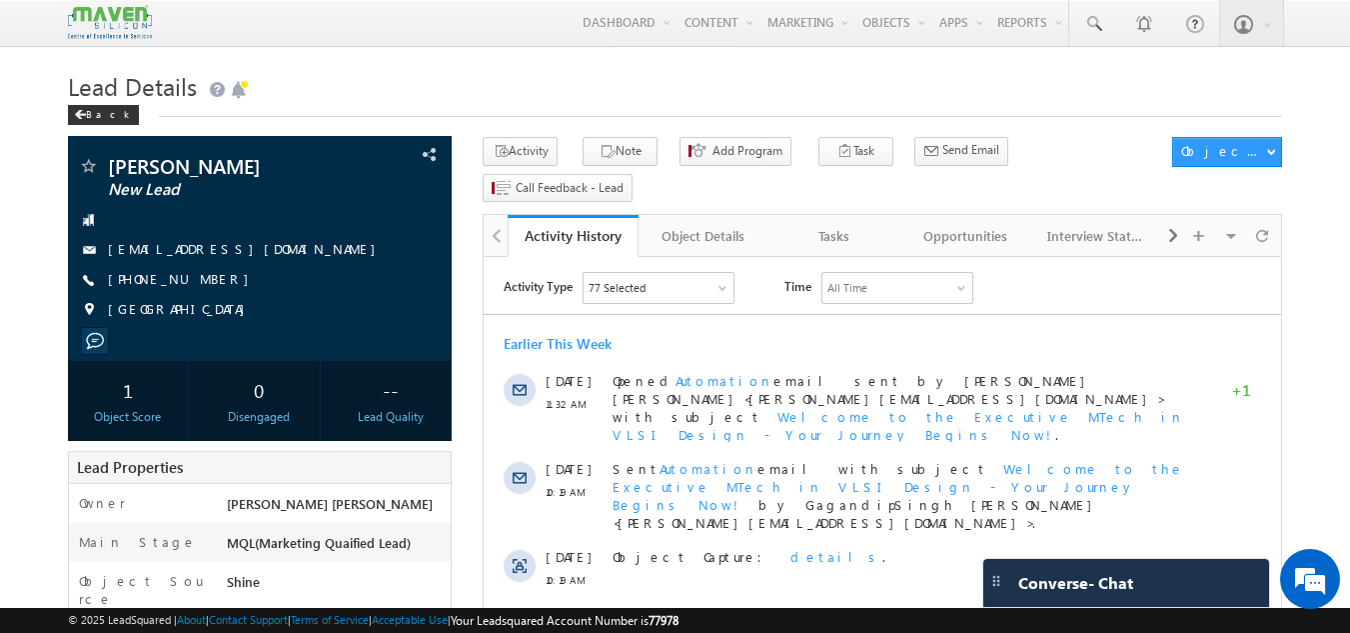
drag, startPoint x: 820, startPoint y: 260, endPoint x: 1304, endPoint y: 478, distance: 531.5
click at [820, 260] on html "Activity Type 77 Selected Select All Sales Activities 1 Sales Activity Opportun…" at bounding box center [883, 435] width 798 height 357
click at [822, 224] on div "Tasks" at bounding box center [834, 236] width 97 height 24
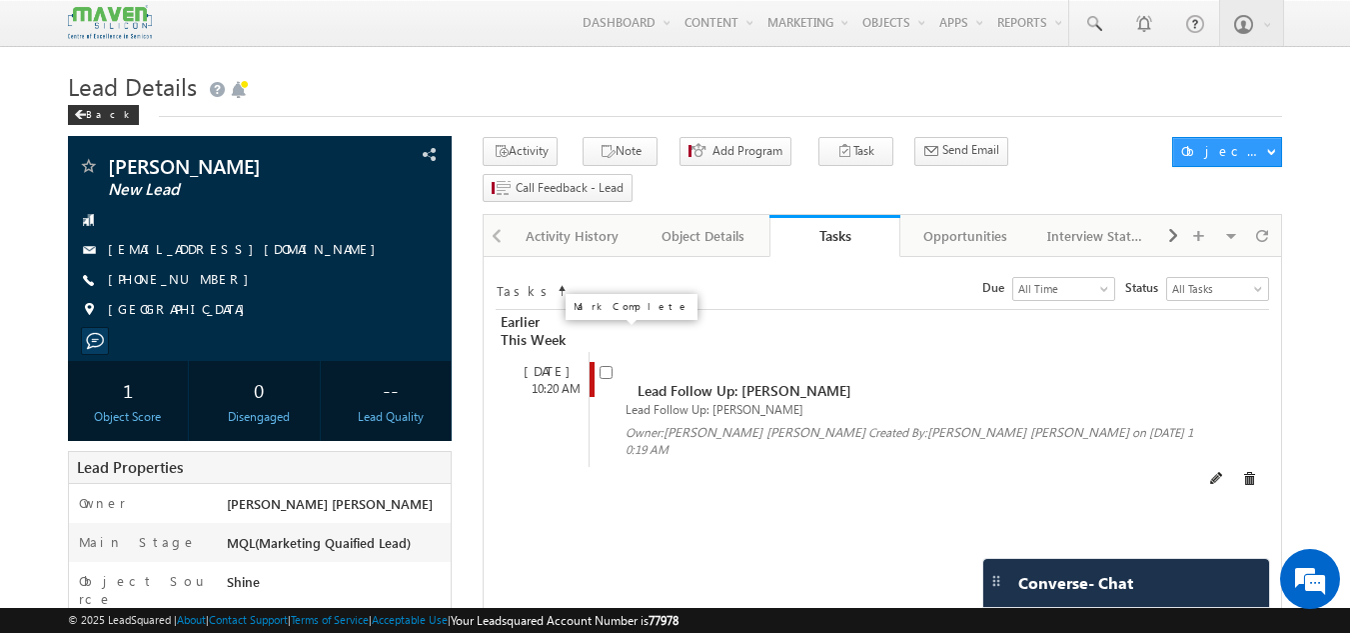
click at [608, 366] on input "checkbox" at bounding box center [606, 372] width 13 height 13
checkbox input "false"
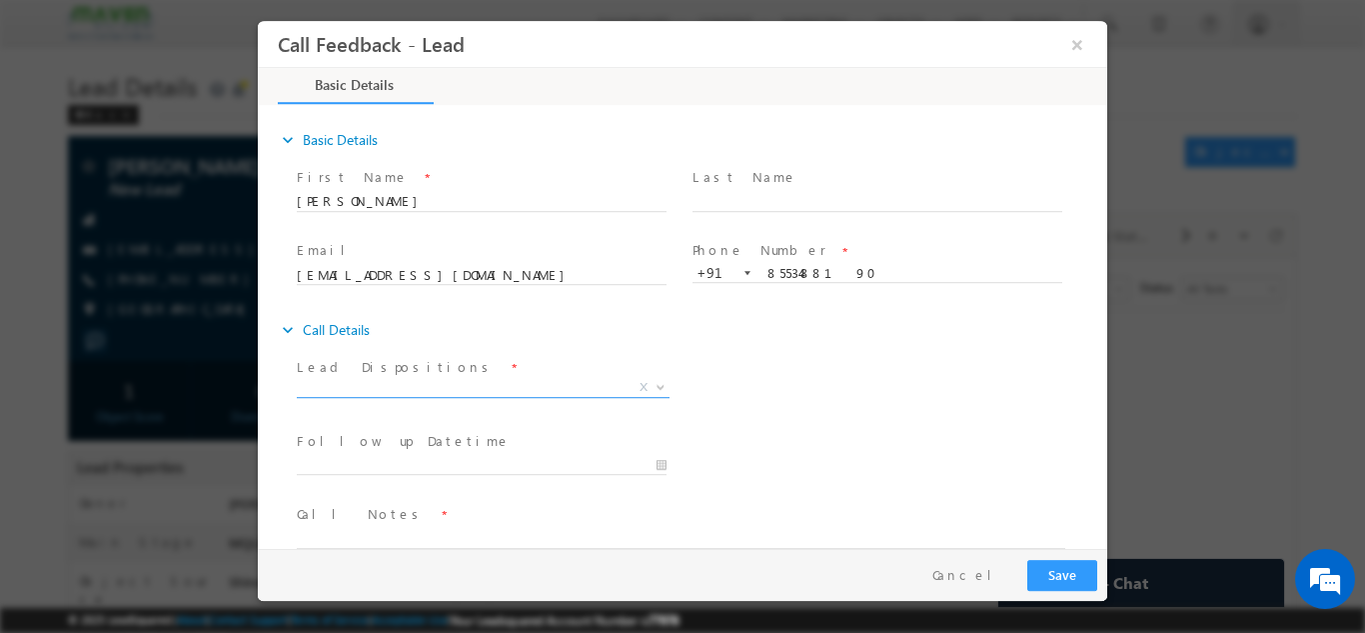
scroll to position [32, 0]
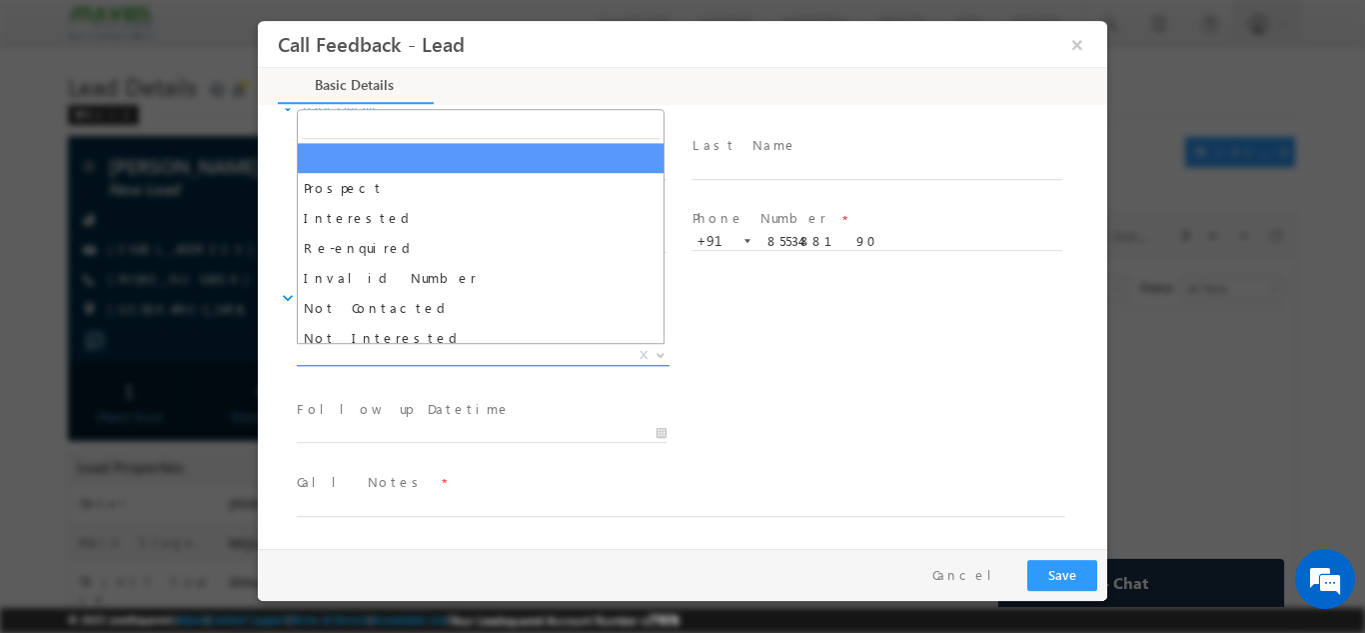
click at [500, 353] on span "X" at bounding box center [483, 355] width 373 height 20
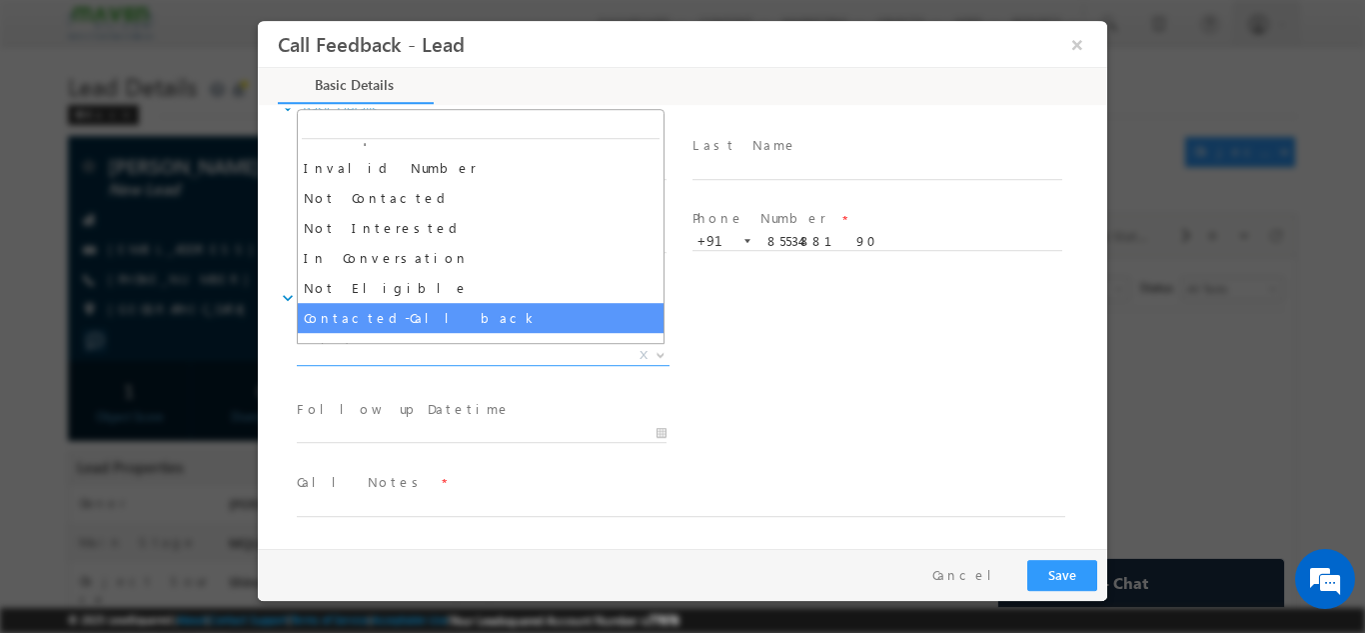
scroll to position [111, 0]
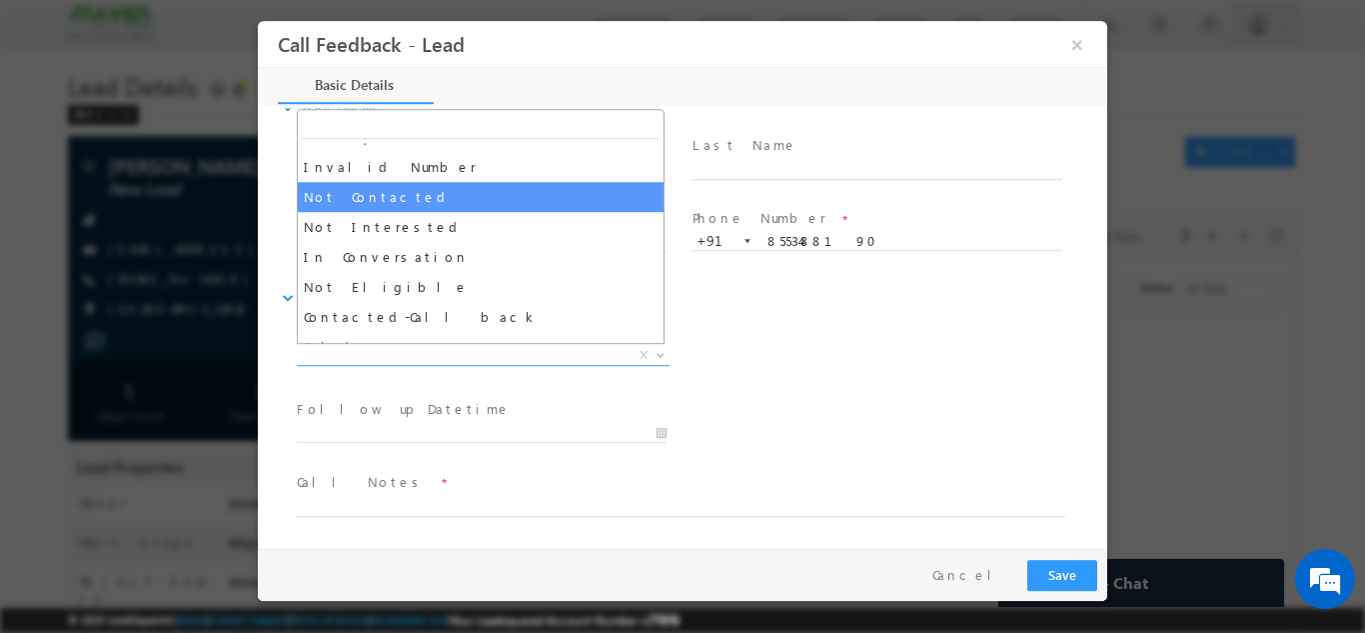
select select "Not Contacted"
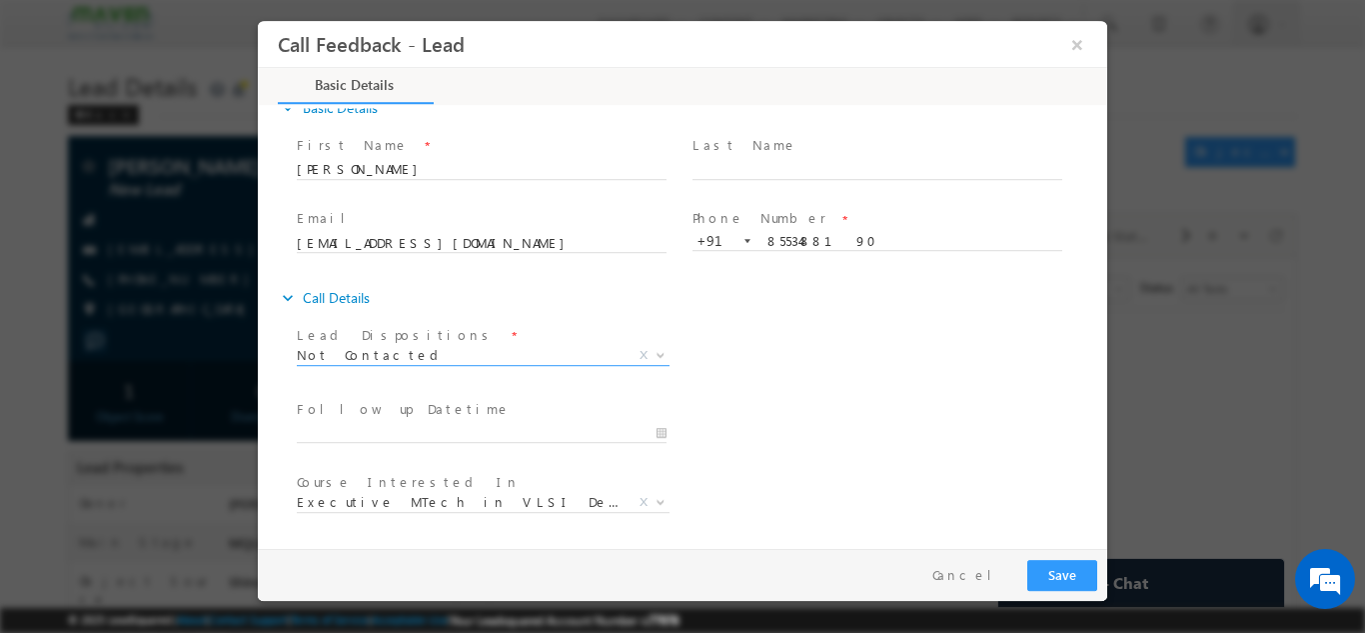
scroll to position [106, 0]
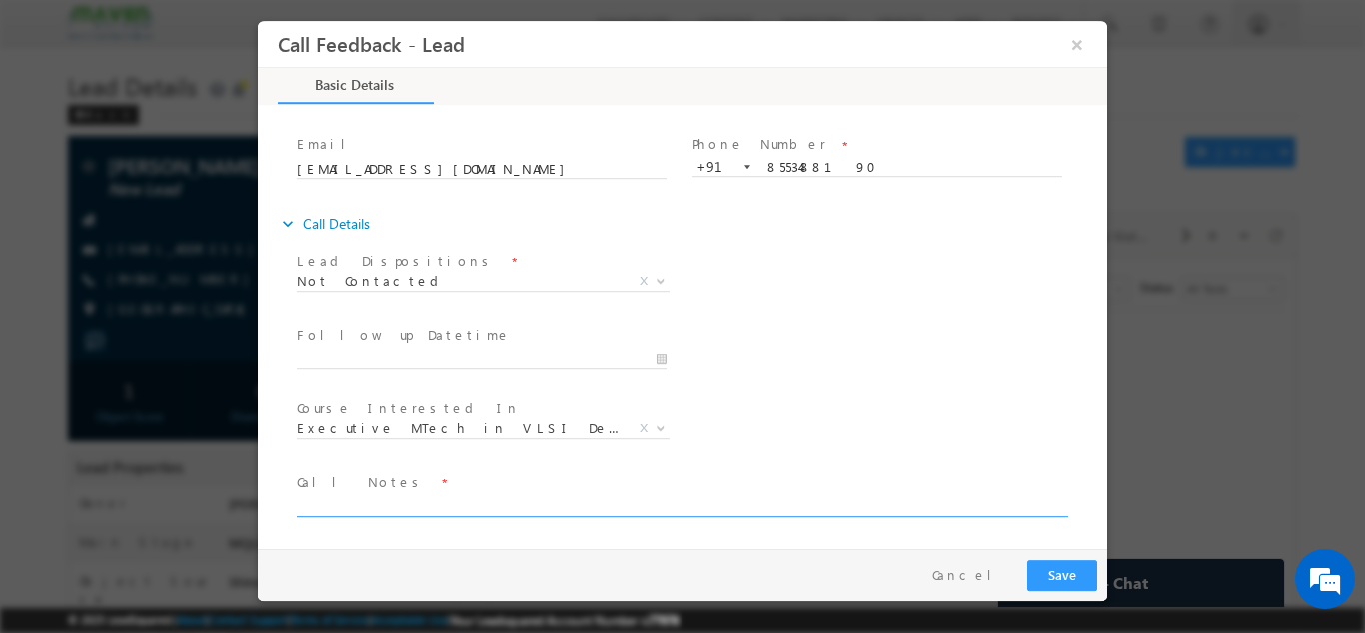
click at [413, 496] on div "Call Notes *" at bounding box center [690, 494] width 787 height 46
click at [413, 496] on textarea at bounding box center [681, 504] width 769 height 23
type textarea "not in ser."
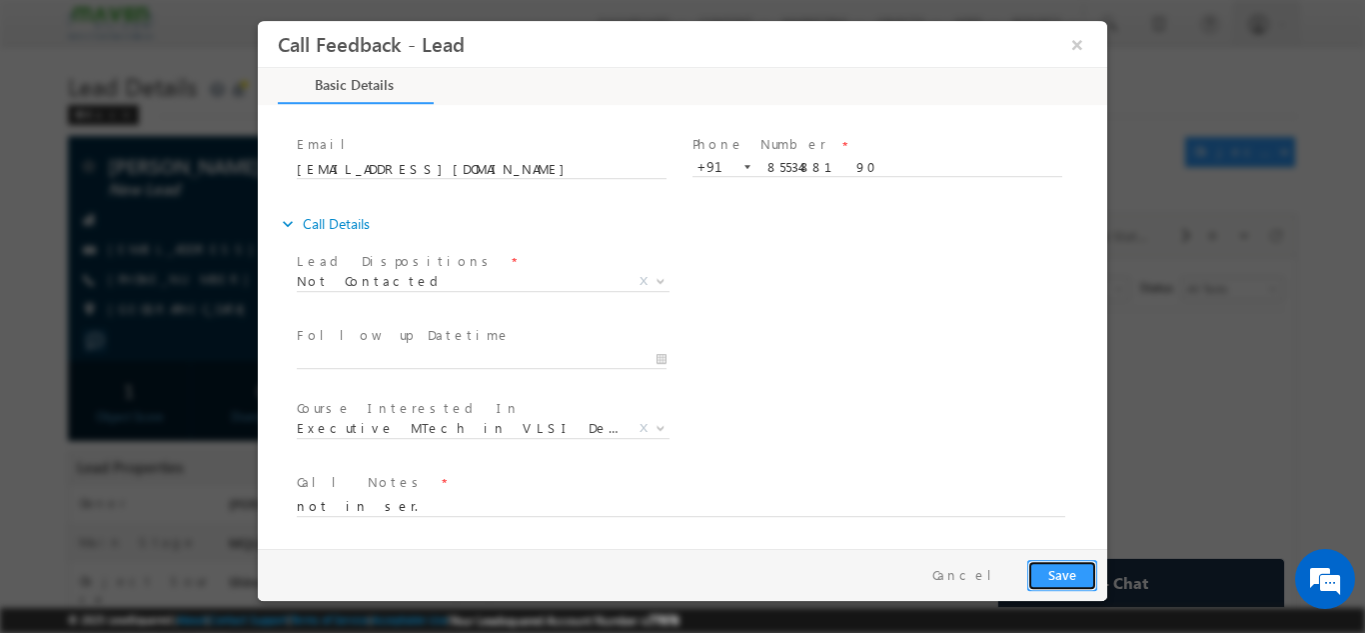
click at [1065, 574] on button "Save" at bounding box center [1062, 574] width 70 height 31
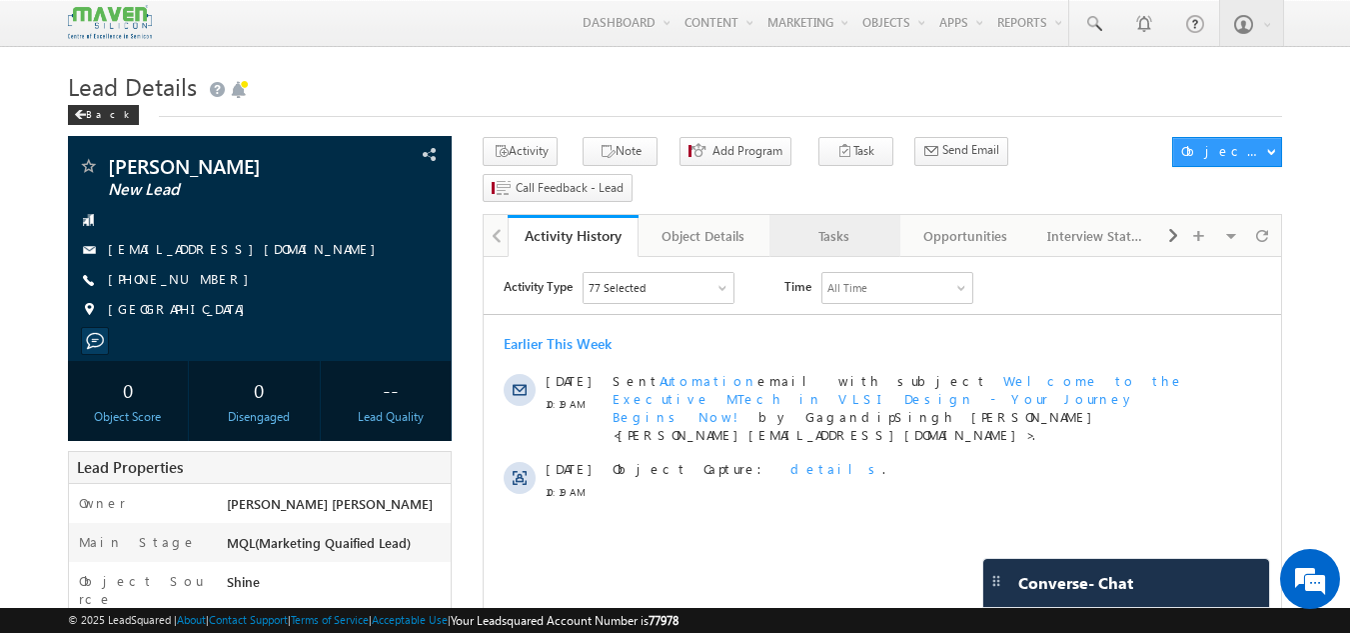
click at [848, 224] on div "Tasks" at bounding box center [834, 236] width 97 height 24
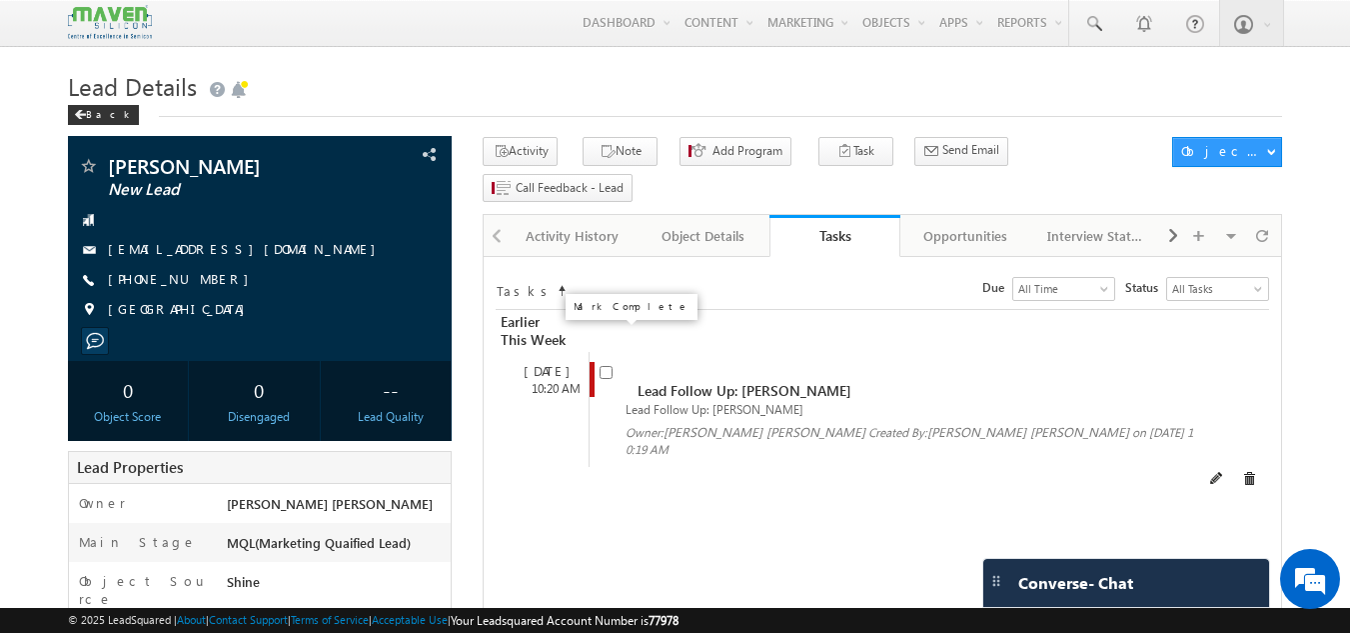
click at [604, 366] on input "checkbox" at bounding box center [606, 372] width 13 height 13
checkbox input "false"
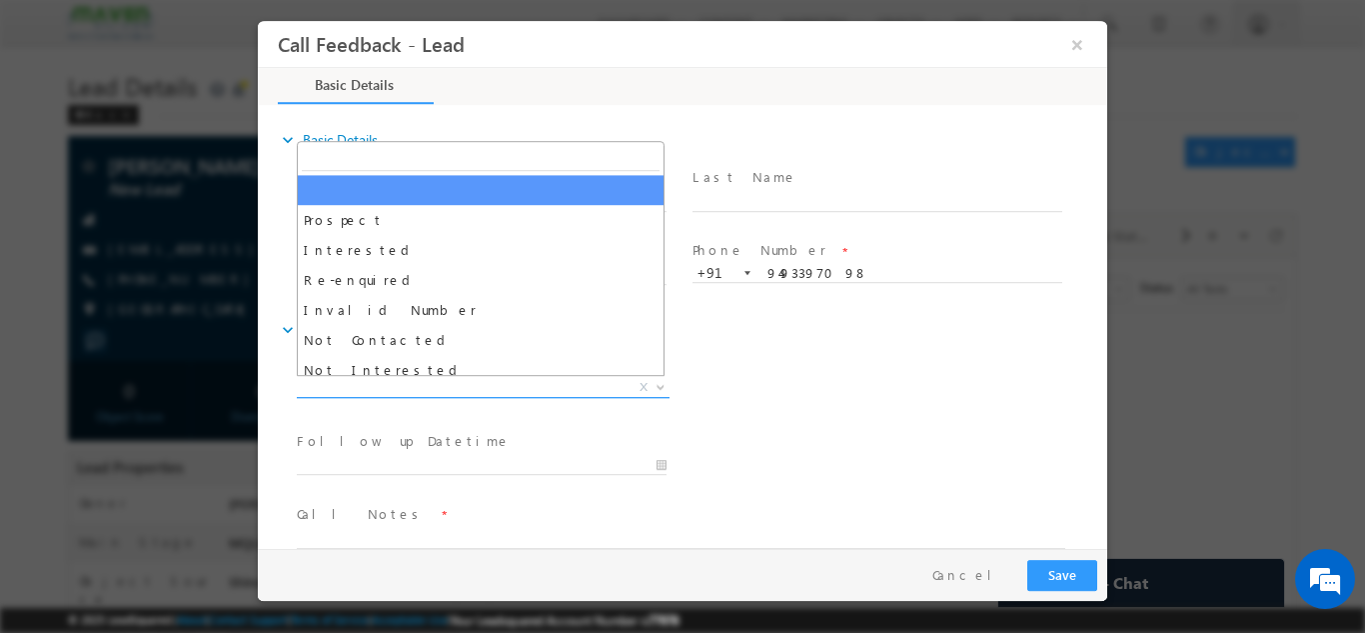
click at [482, 380] on span "X" at bounding box center [483, 387] width 373 height 20
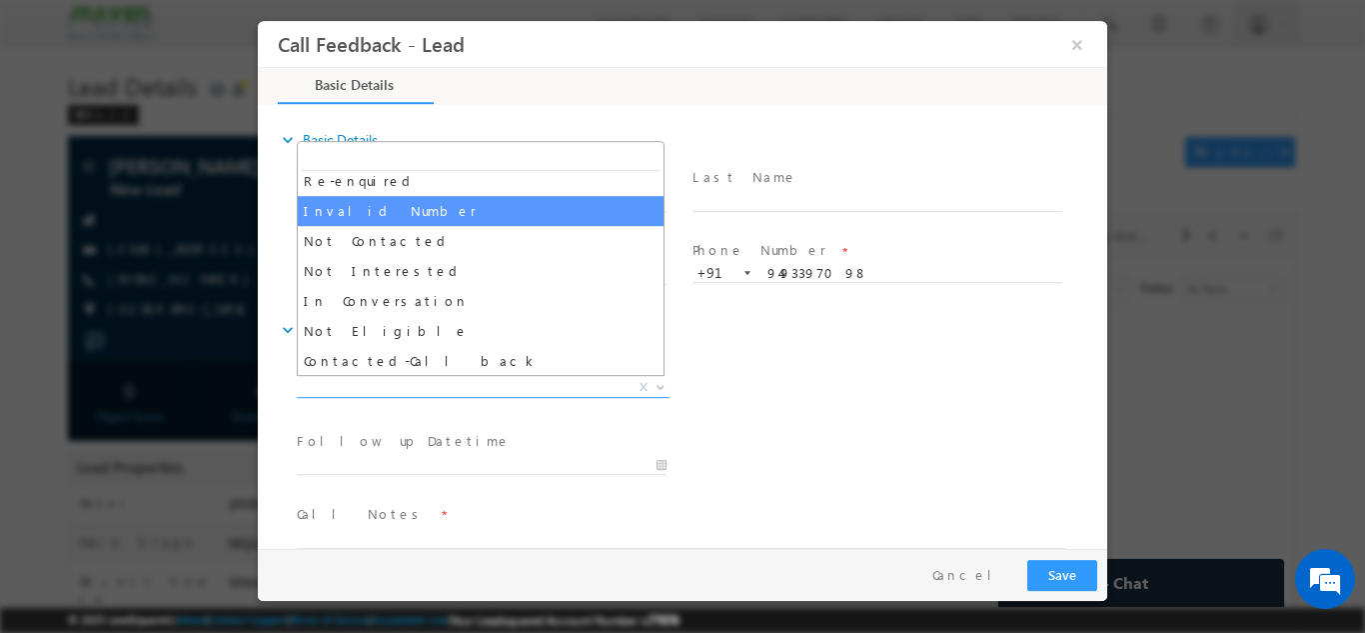
scroll to position [101, 0]
select select "Invalid Number"
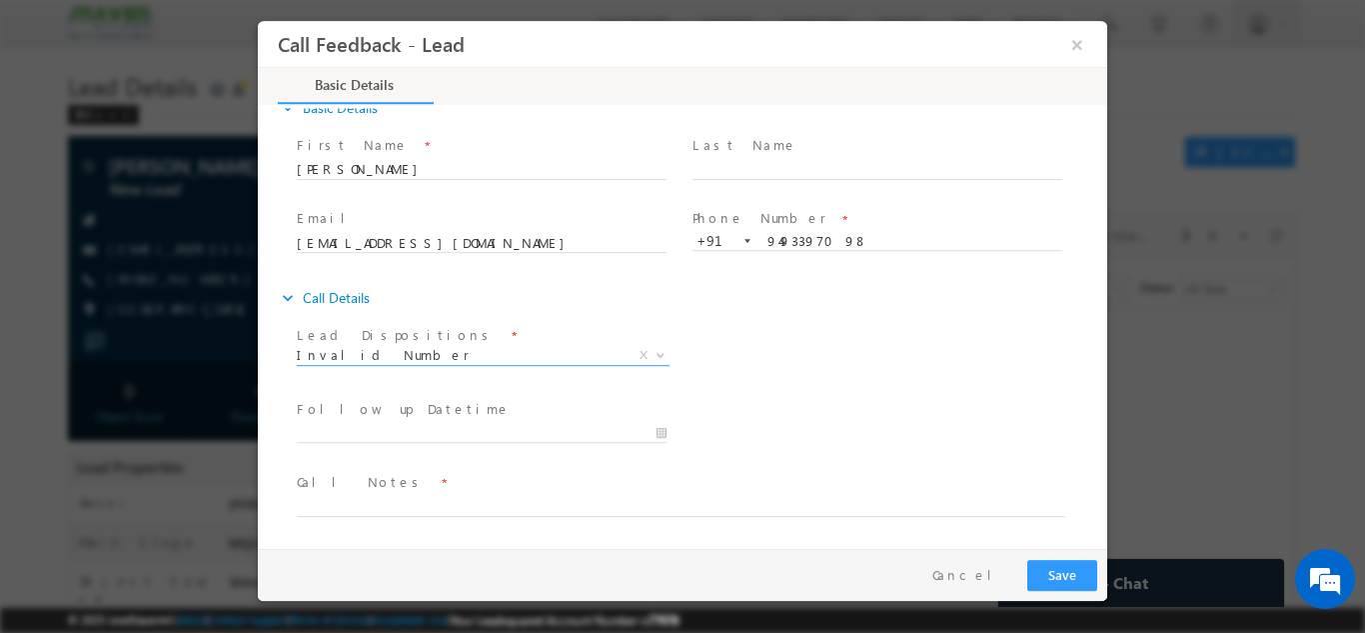
scroll to position [32, 0]
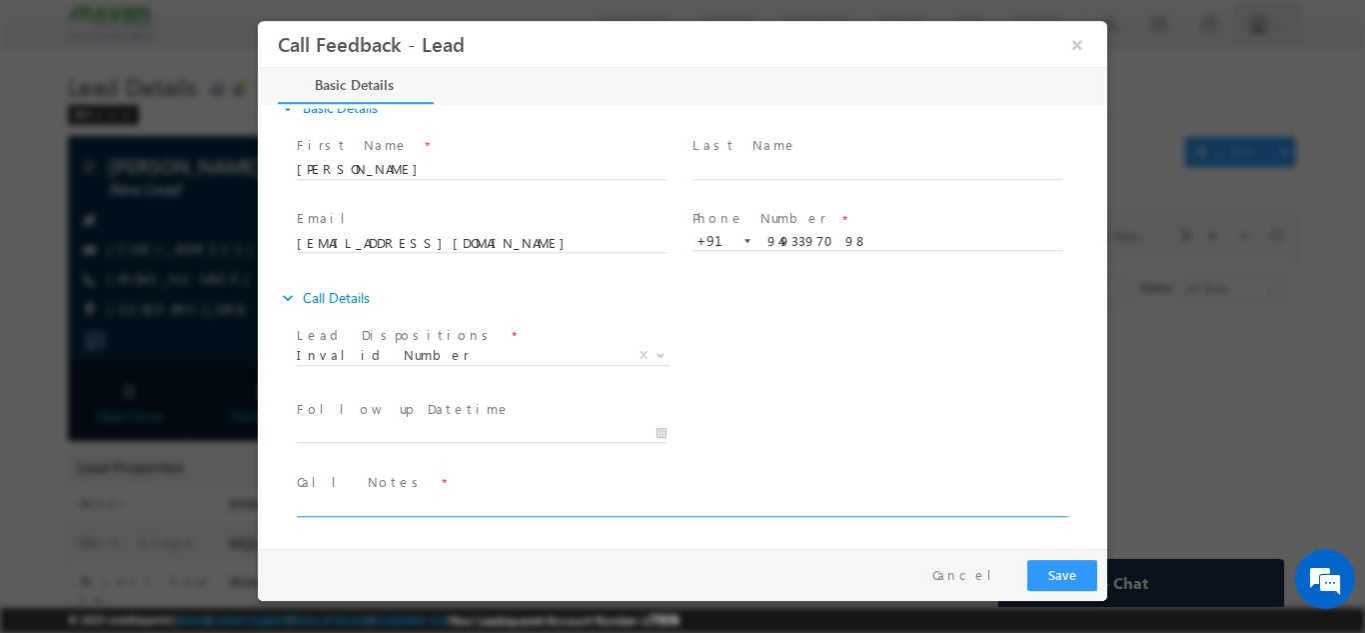
click at [406, 510] on textarea at bounding box center [681, 504] width 769 height 23
type textarea "call not going"
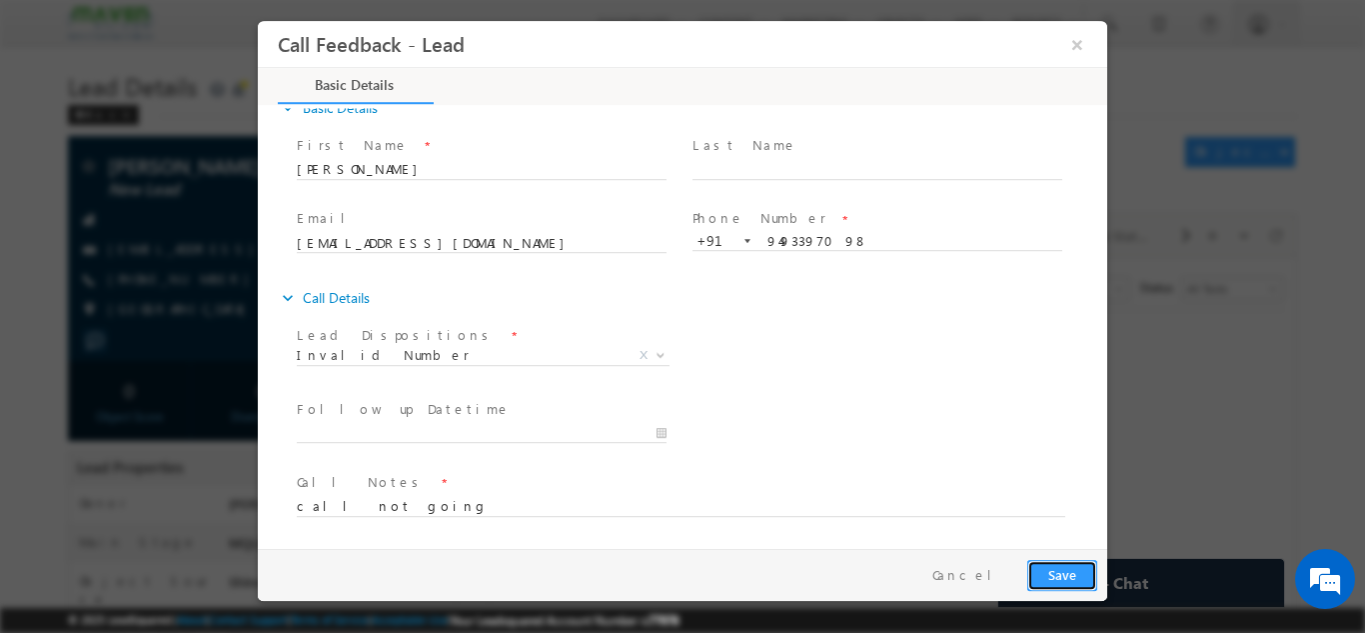
click at [1046, 570] on button "Save" at bounding box center [1062, 574] width 70 height 31
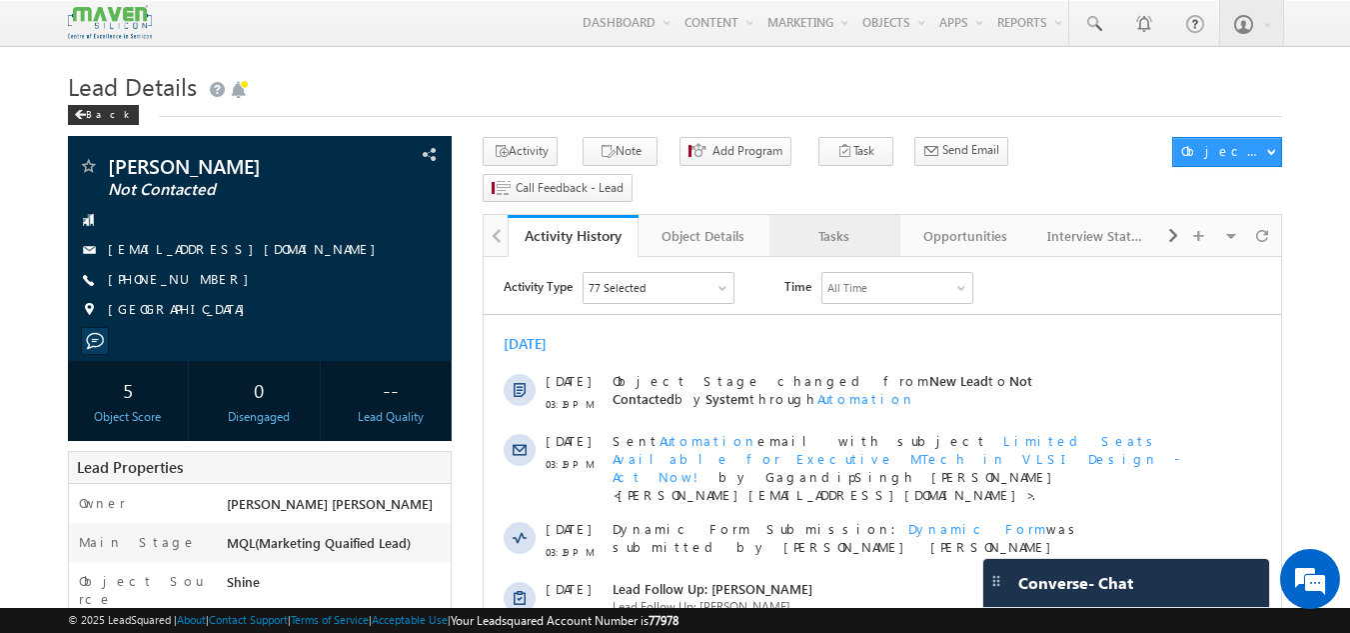
click at [844, 219] on link "Tasks" at bounding box center [835, 236] width 131 height 42
